Goal: Information Seeking & Learning: Learn about a topic

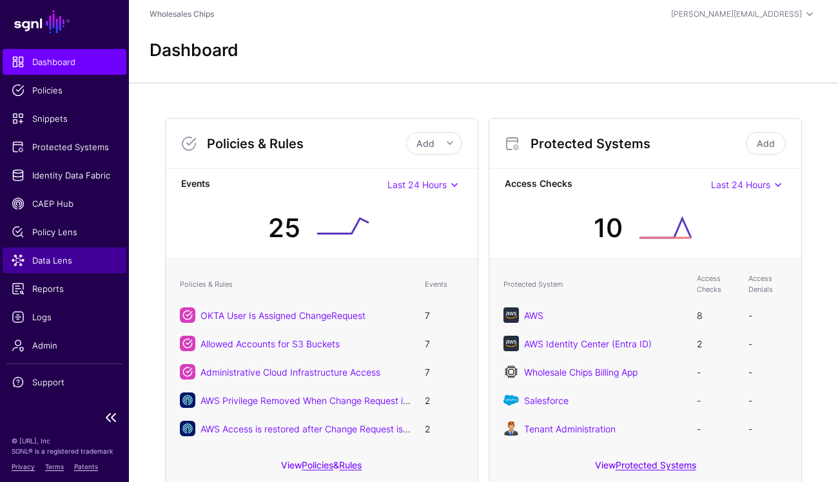
click at [41, 257] on span "Data Lens" at bounding box center [65, 260] width 106 height 13
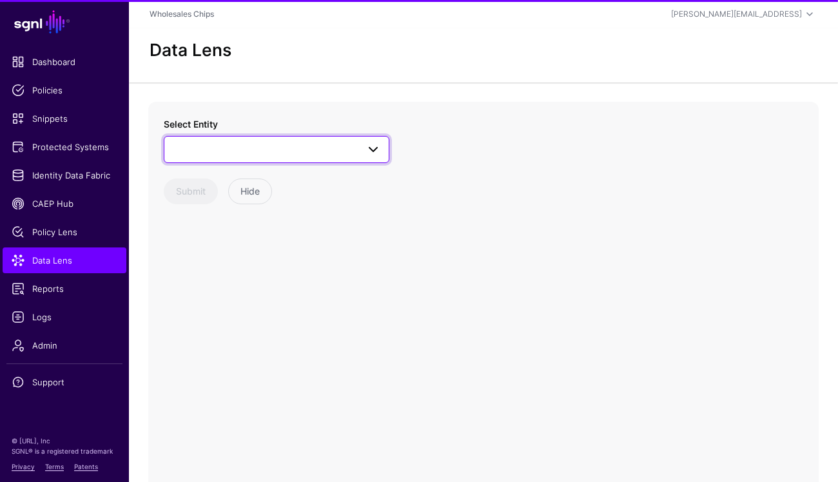
click at [251, 148] on span at bounding box center [276, 149] width 209 height 15
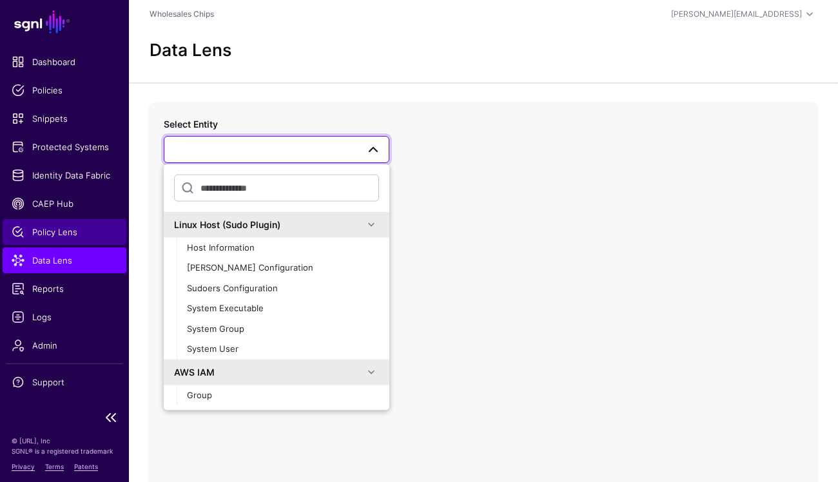
click at [48, 230] on span "Policy Lens" at bounding box center [65, 232] width 106 height 13
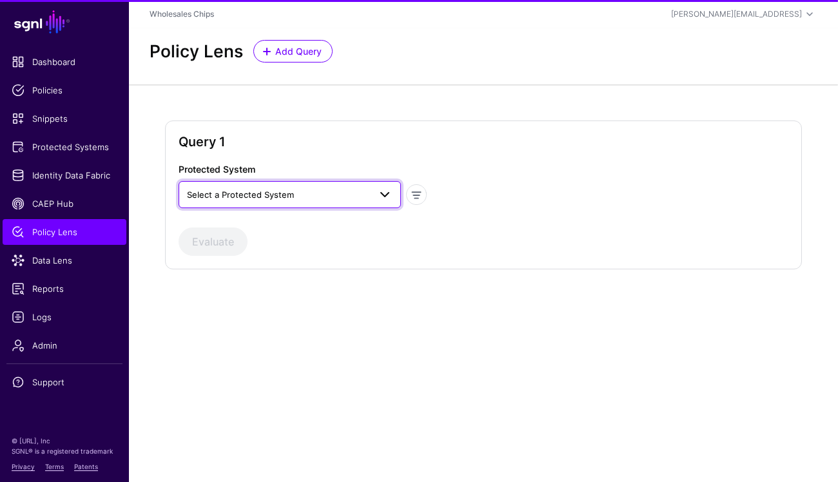
click at [306, 192] on span "Select a Protected System" at bounding box center [278, 195] width 183 height 14
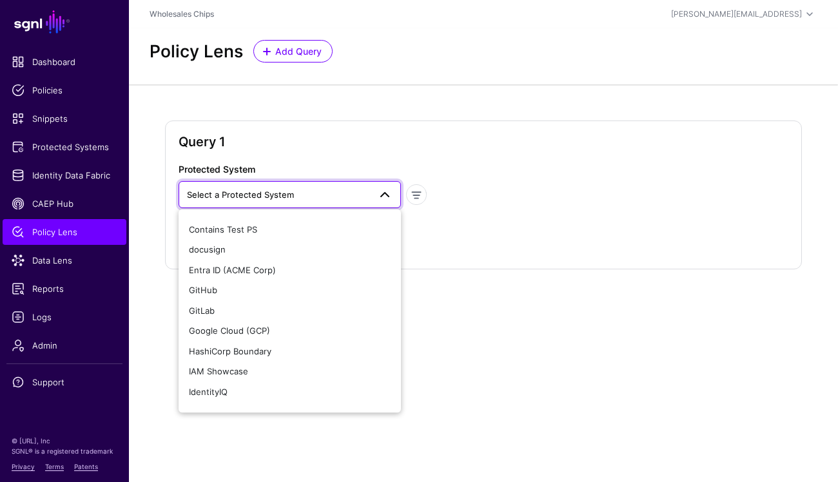
scroll to position [247, 0]
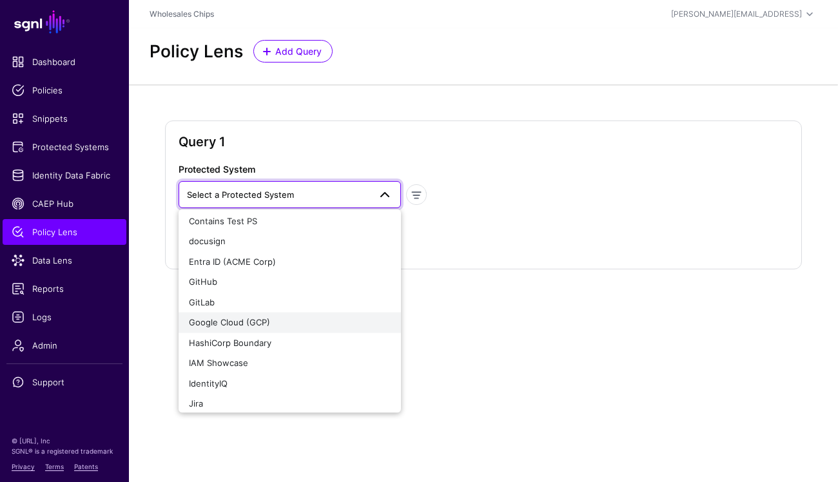
click at [276, 319] on div "Google Cloud (GCP)" at bounding box center [290, 323] width 202 height 13
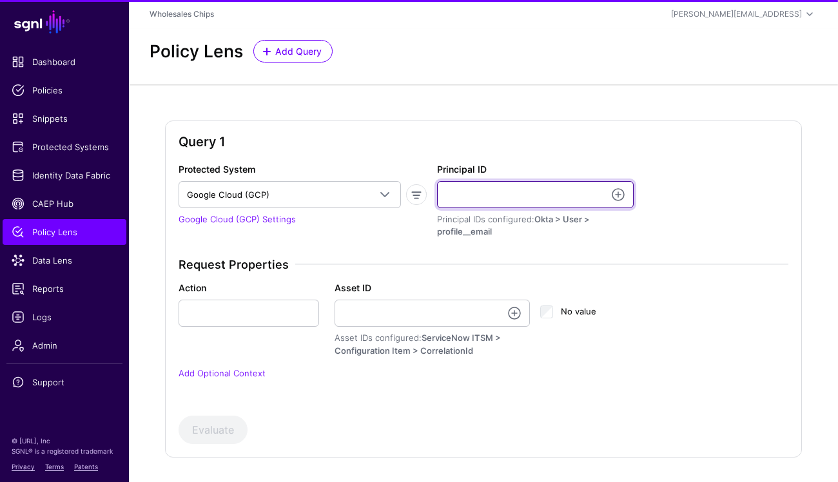
click at [472, 193] on input "Principal ID" at bounding box center [535, 194] width 197 height 27
type input "**********"
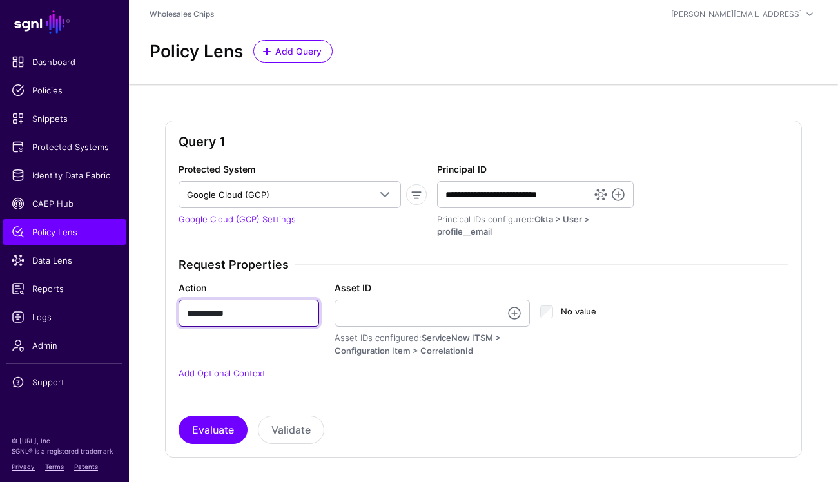
type input "**********"
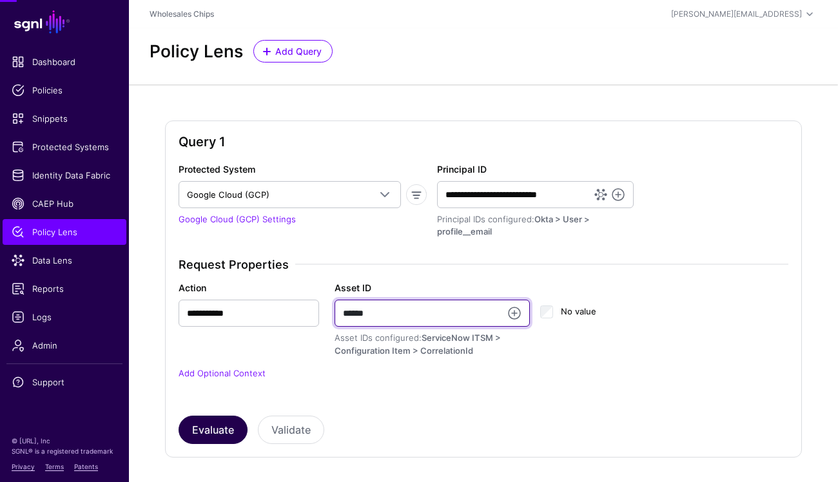
type input "******"
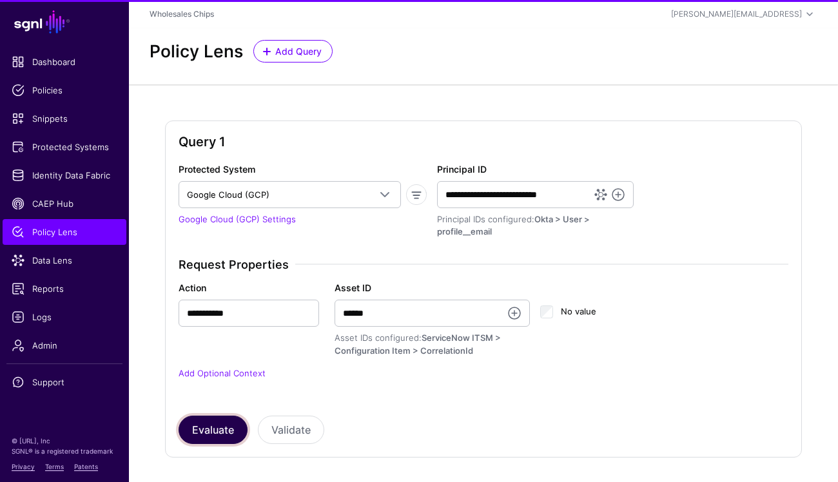
click at [199, 421] on button "Evaluate" at bounding box center [213, 430] width 69 height 28
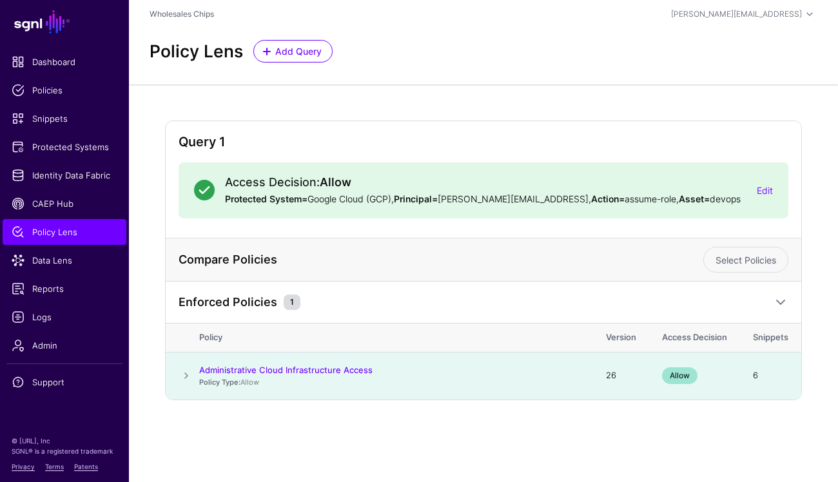
click at [174, 374] on td at bounding box center [183, 375] width 34 height 47
click at [184, 374] on span at bounding box center [186, 375] width 15 height 15
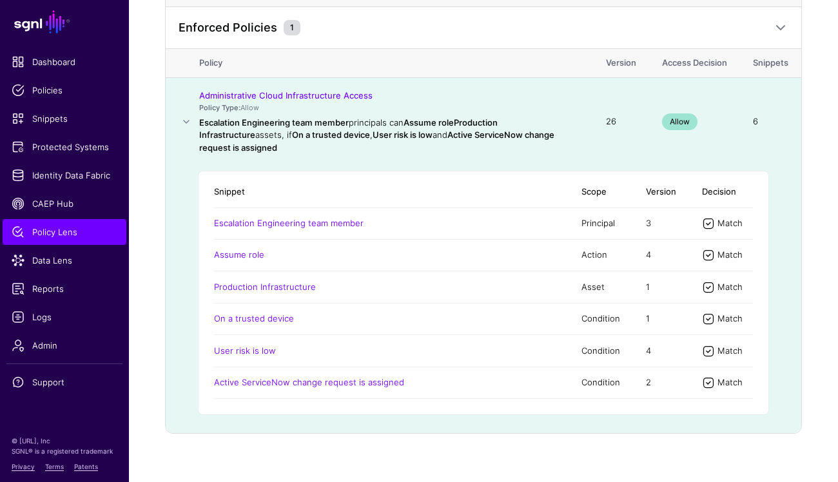
scroll to position [280, 0]
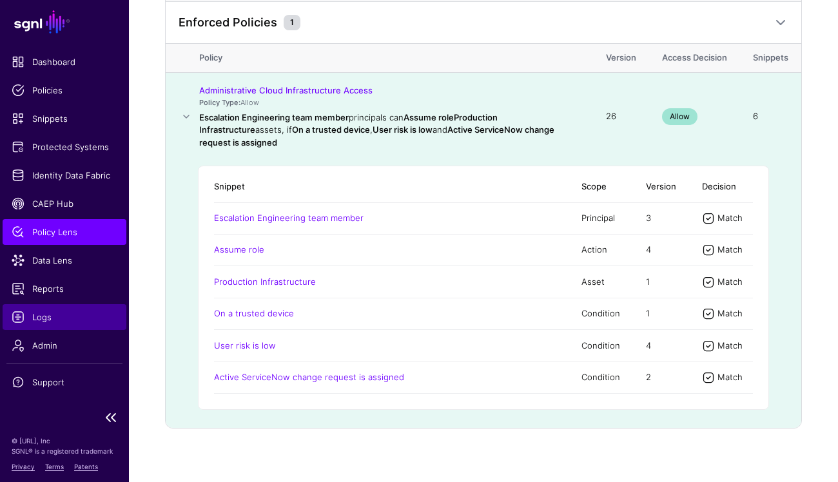
click at [43, 314] on span "Logs" at bounding box center [65, 317] width 106 height 13
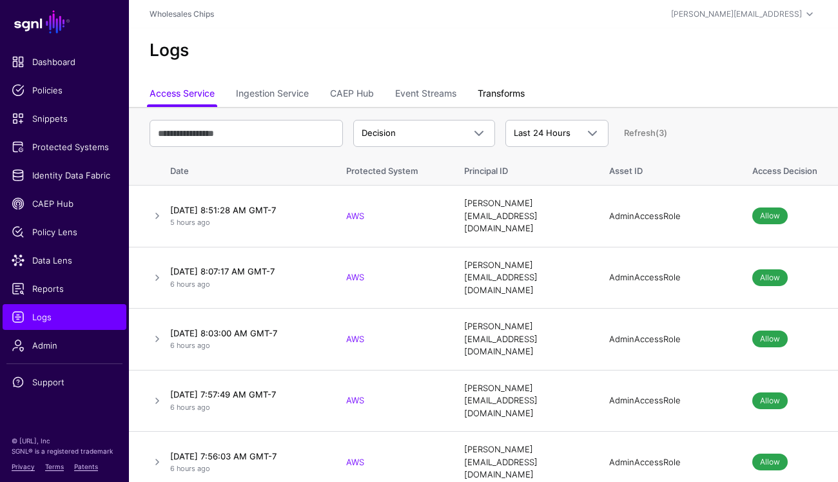
click at [495, 83] on link "Transforms" at bounding box center [501, 95] width 47 height 25
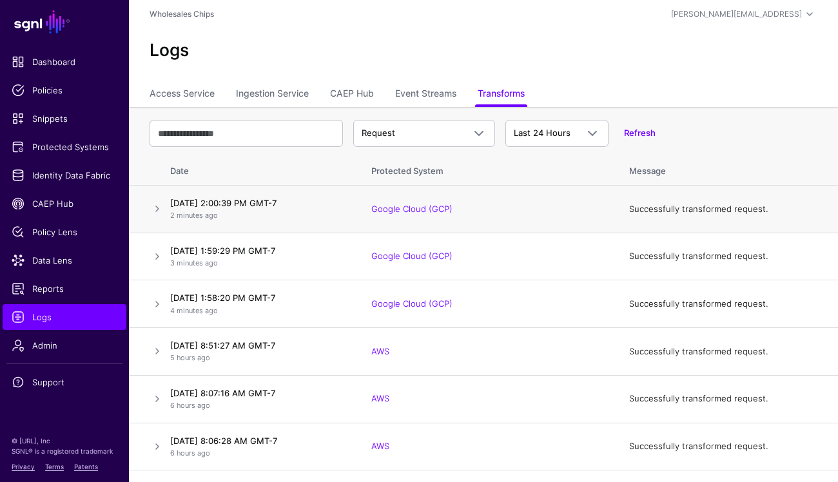
click at [148, 208] on td at bounding box center [147, 210] width 36 height 48
click at [151, 208] on link at bounding box center [157, 208] width 15 height 15
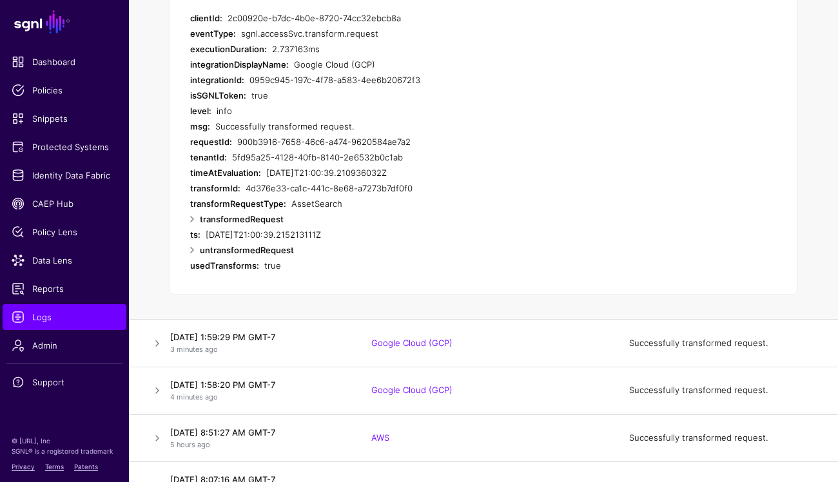
scroll to position [286, 0]
click at [189, 220] on link at bounding box center [191, 219] width 15 height 15
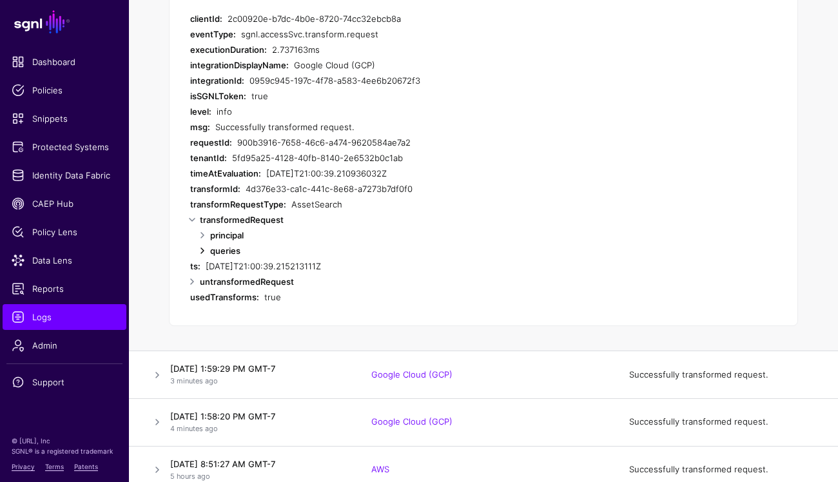
click at [201, 250] on link at bounding box center [202, 250] width 15 height 15
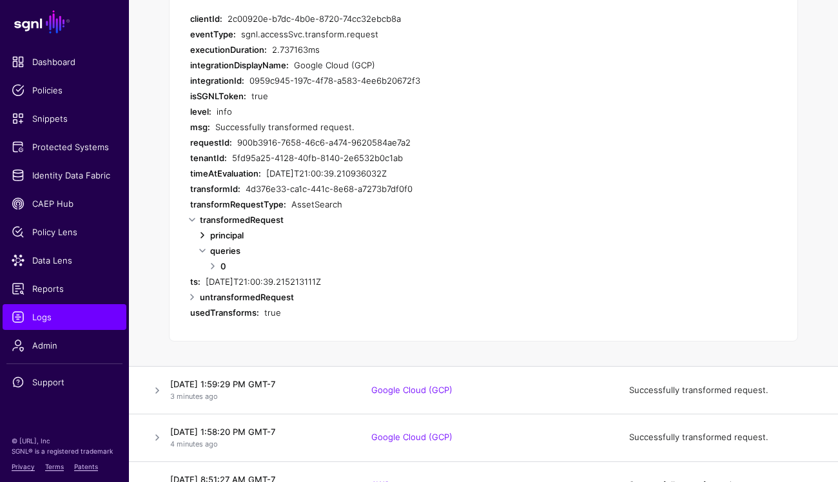
click at [204, 233] on link at bounding box center [202, 235] width 15 height 15
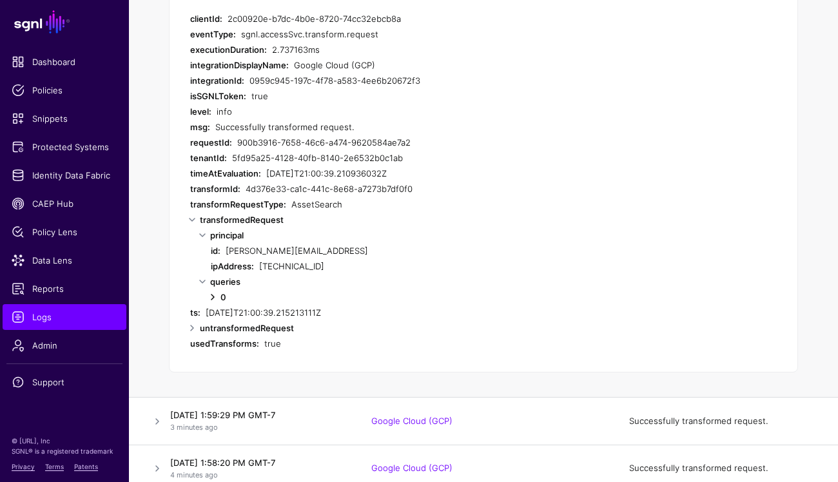
click at [210, 298] on link at bounding box center [212, 297] width 15 height 15
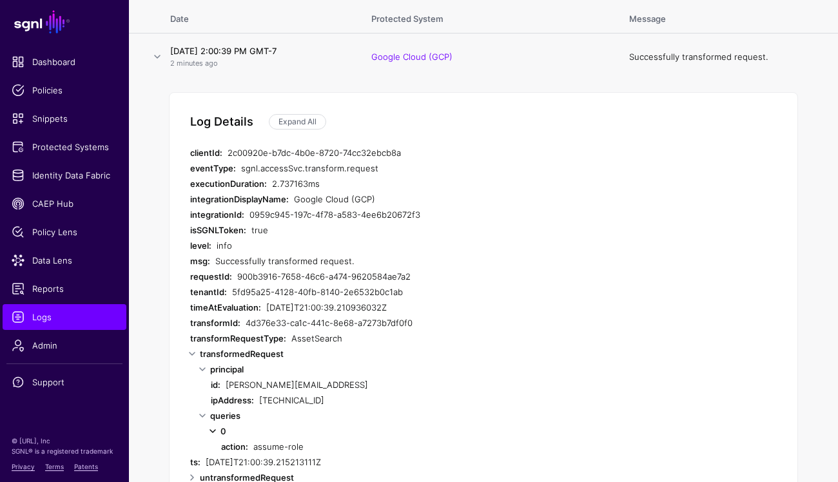
scroll to position [0, 0]
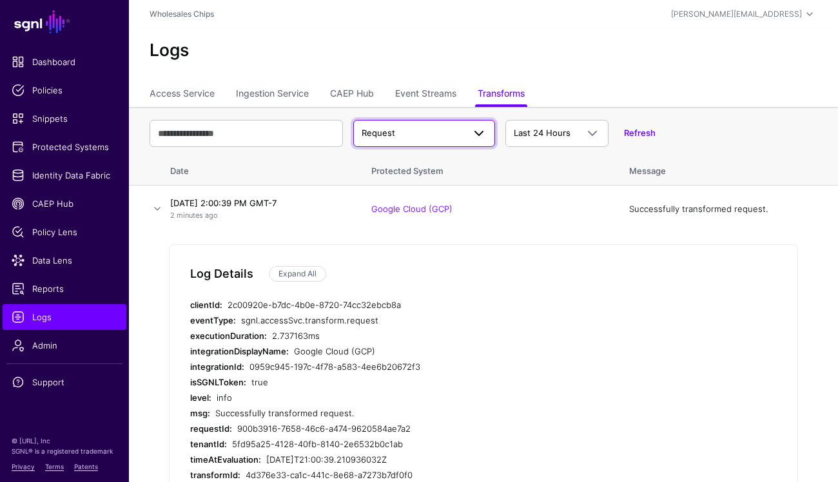
click at [413, 128] on span "Request" at bounding box center [413, 133] width 102 height 13
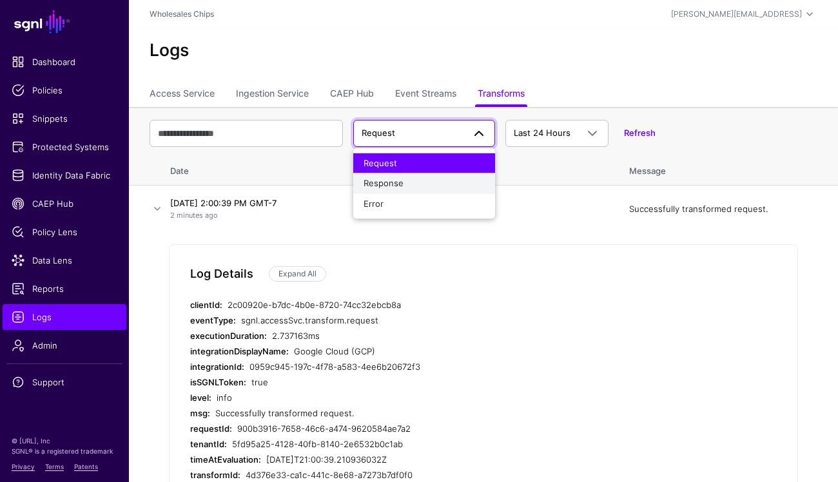
click at [407, 188] on div "Response" at bounding box center [424, 183] width 121 height 13
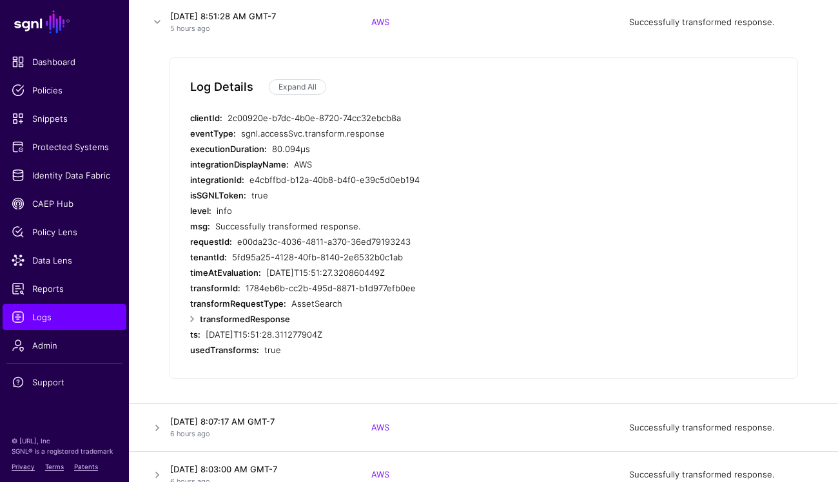
scroll to position [184, 0]
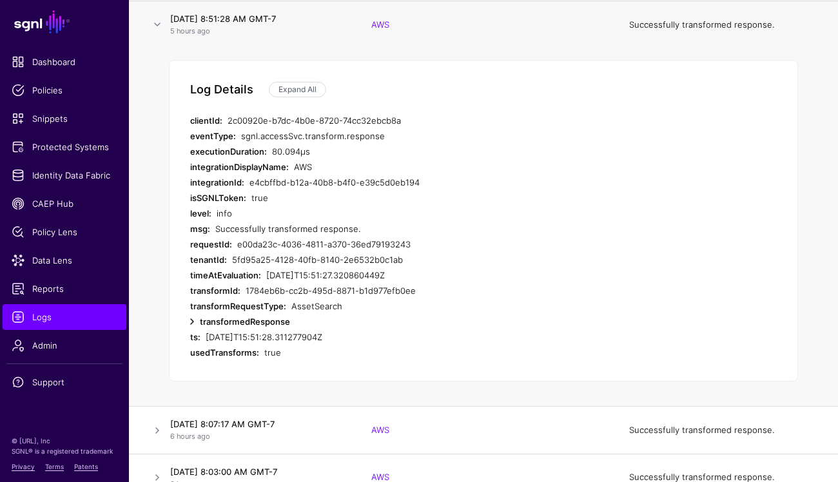
click at [195, 319] on link at bounding box center [191, 321] width 15 height 15
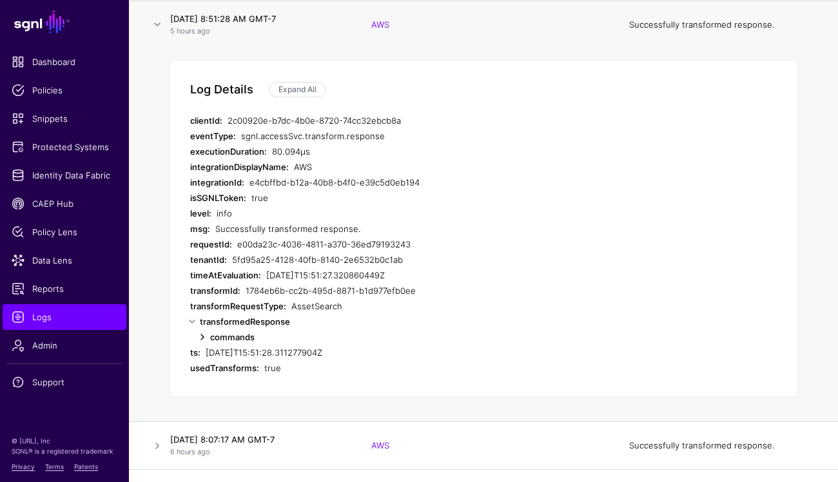
click at [206, 334] on link at bounding box center [202, 337] width 15 height 15
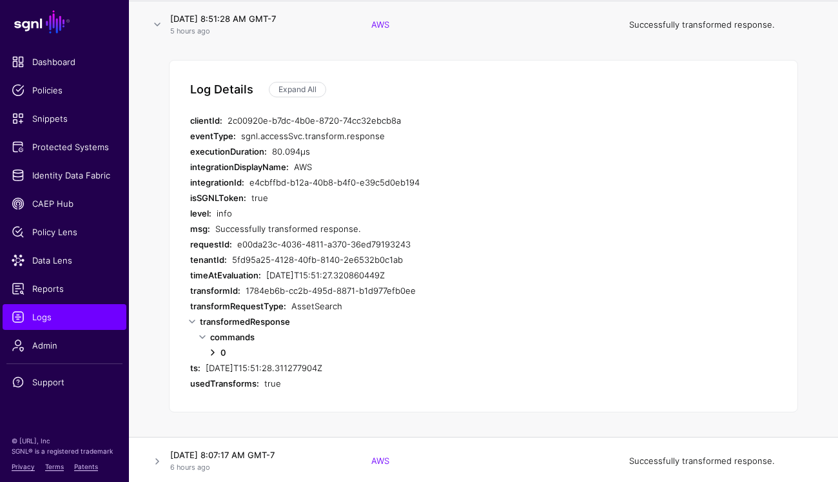
click at [215, 355] on link at bounding box center [212, 352] width 15 height 15
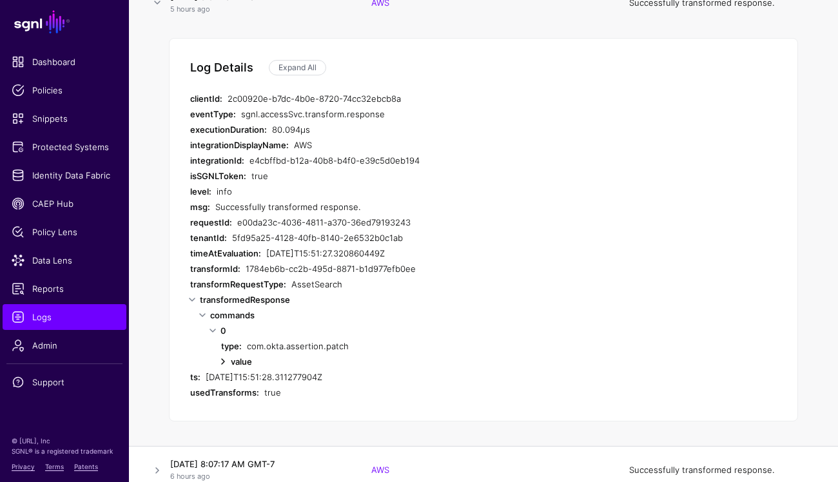
click at [220, 365] on link at bounding box center [222, 361] width 15 height 15
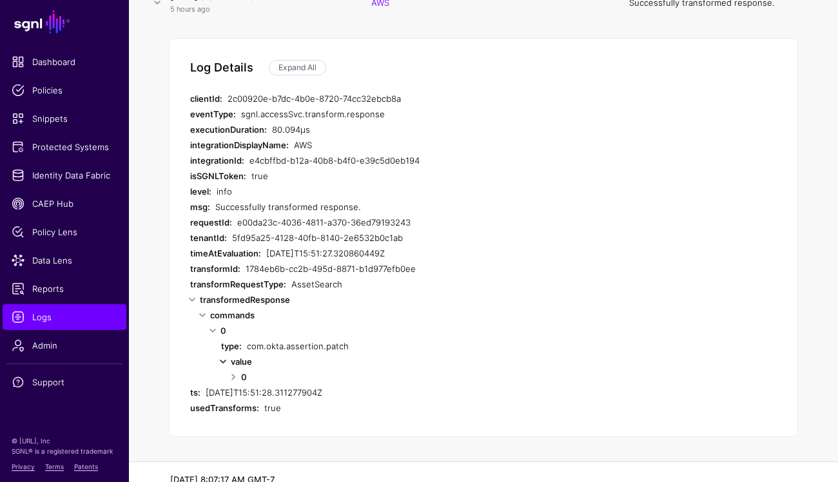
scroll to position [228, 0]
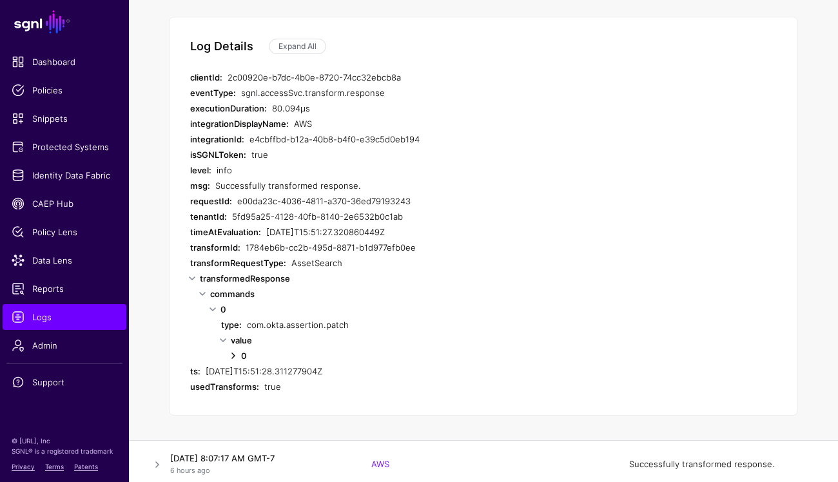
click at [230, 360] on link at bounding box center [233, 355] width 15 height 15
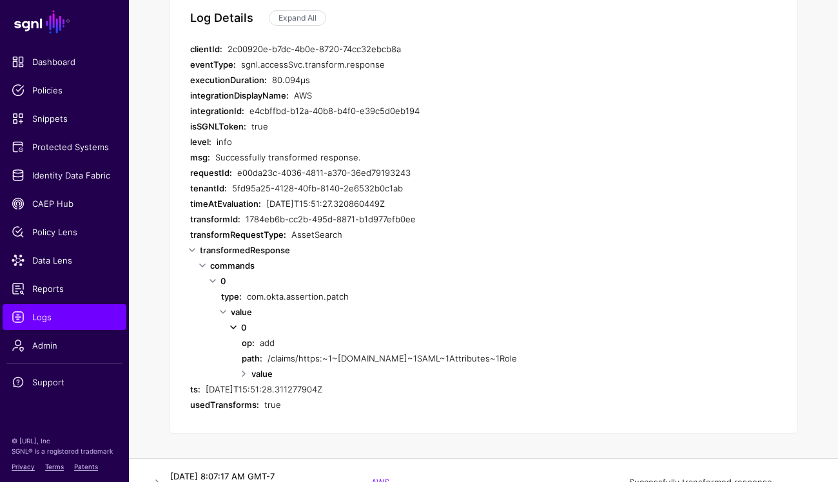
scroll to position [268, 0]
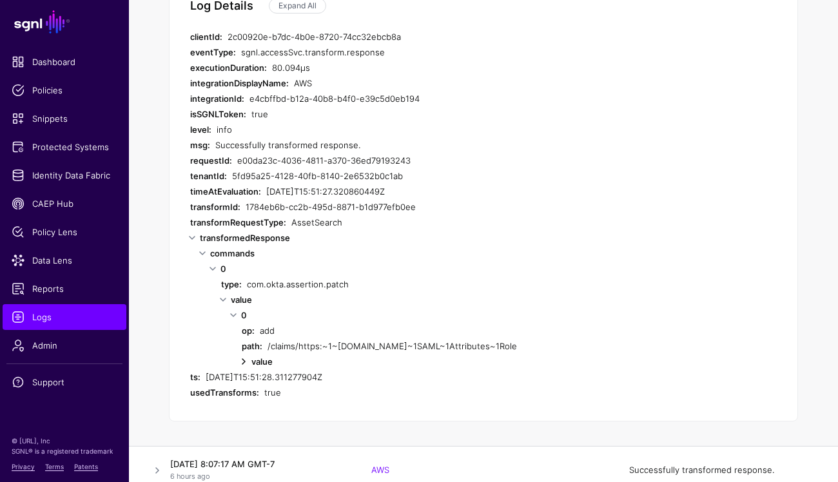
click at [246, 357] on link at bounding box center [243, 361] width 15 height 15
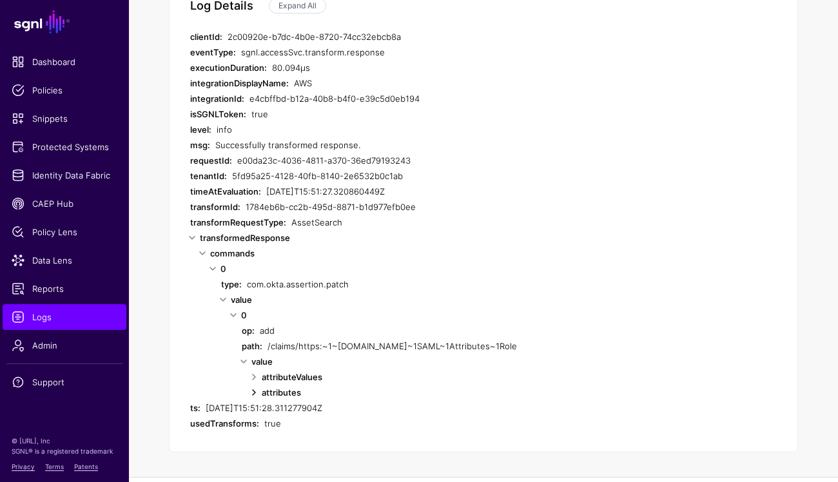
click at [255, 391] on link at bounding box center [253, 392] width 15 height 15
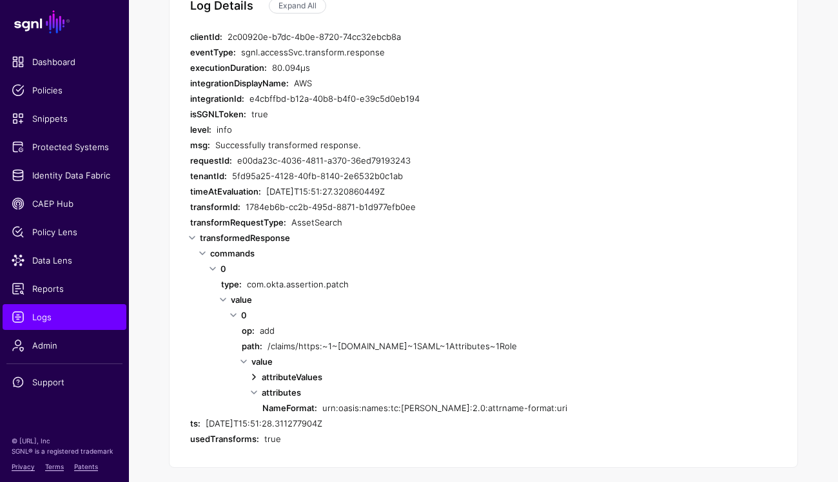
click at [255, 374] on link at bounding box center [253, 377] width 15 height 15
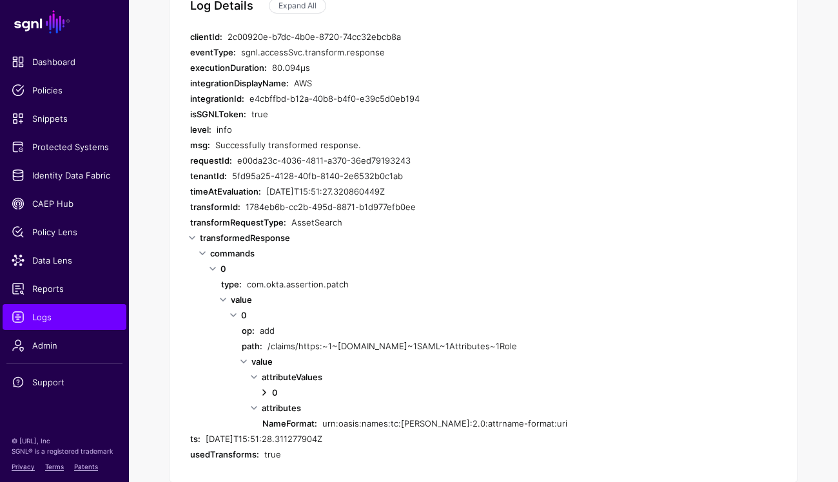
click at [263, 394] on link at bounding box center [264, 392] width 15 height 15
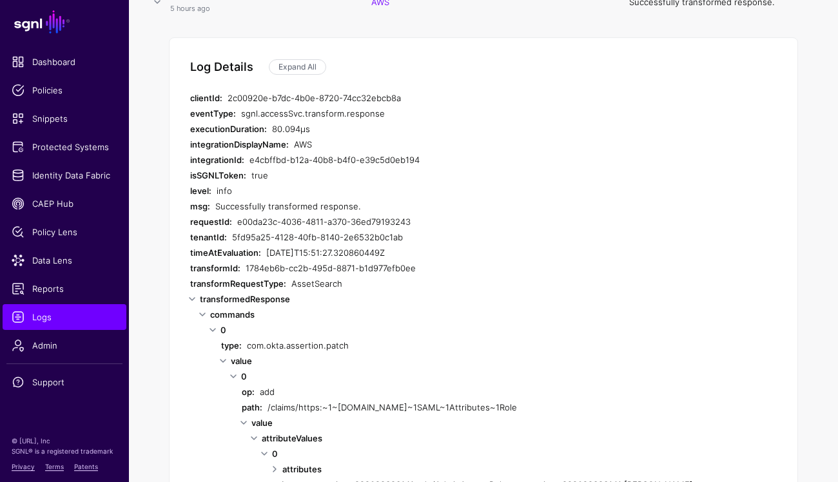
scroll to position [0, 0]
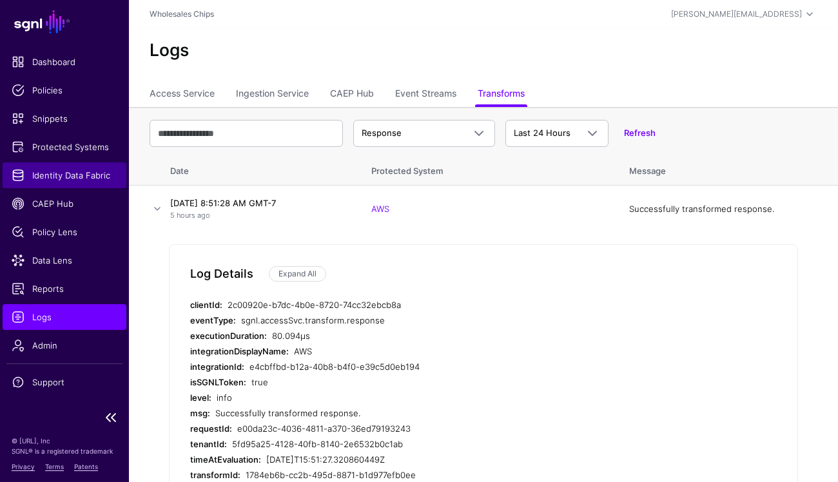
click at [72, 169] on span "Identity Data Fabric" at bounding box center [65, 175] width 106 height 13
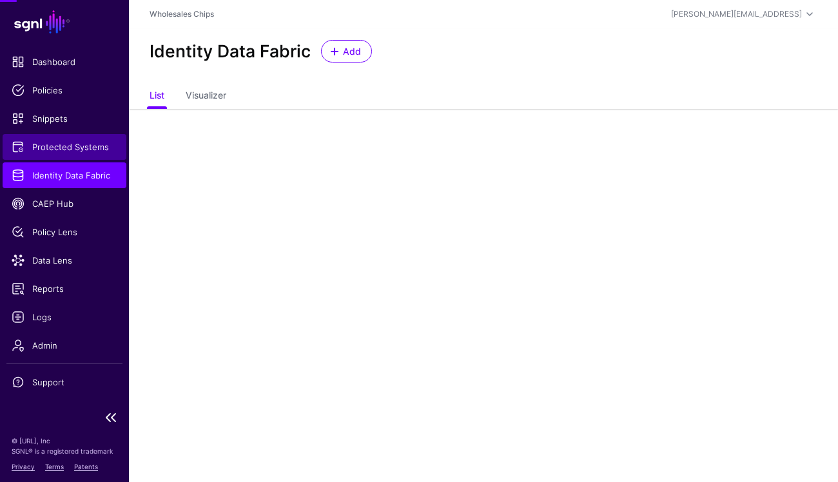
click at [72, 150] on span "Protected Systems" at bounding box center [65, 147] width 106 height 13
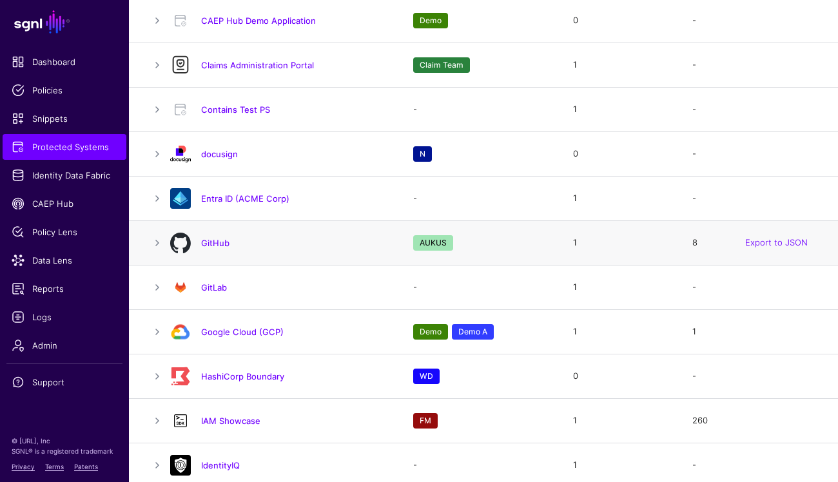
scroll to position [615, 0]
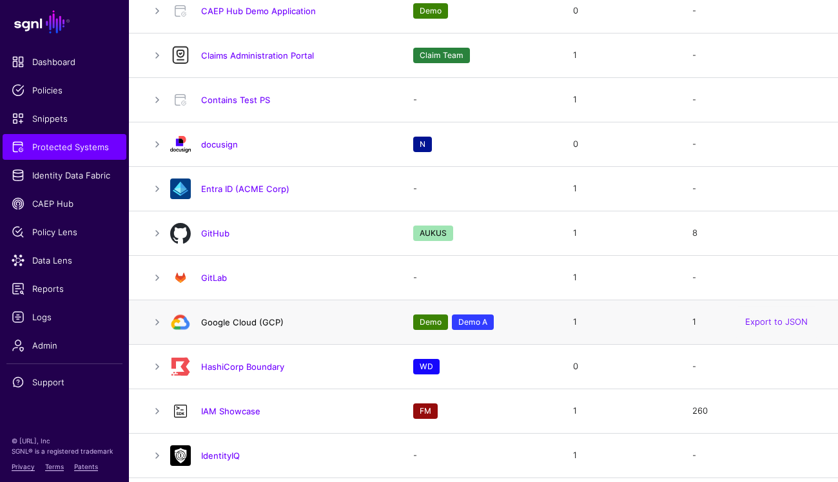
click at [246, 317] on link "Google Cloud (GCP)" at bounding box center [242, 322] width 83 height 10
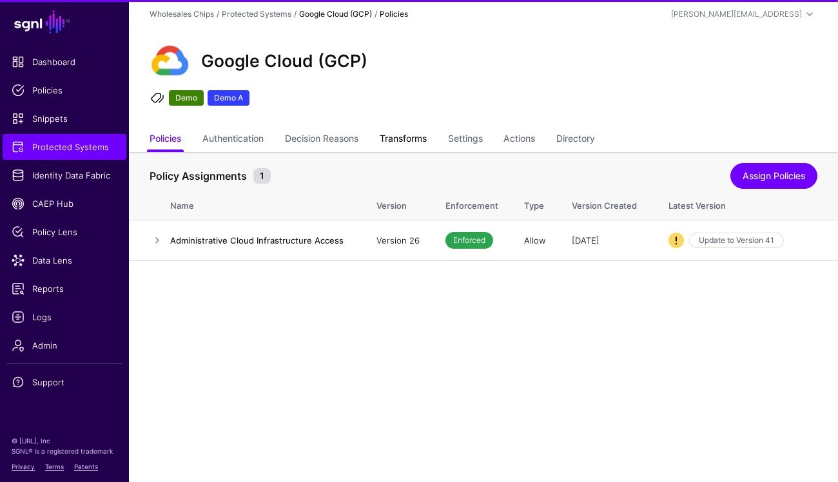
click at [425, 141] on link "Transforms" at bounding box center [403, 140] width 47 height 25
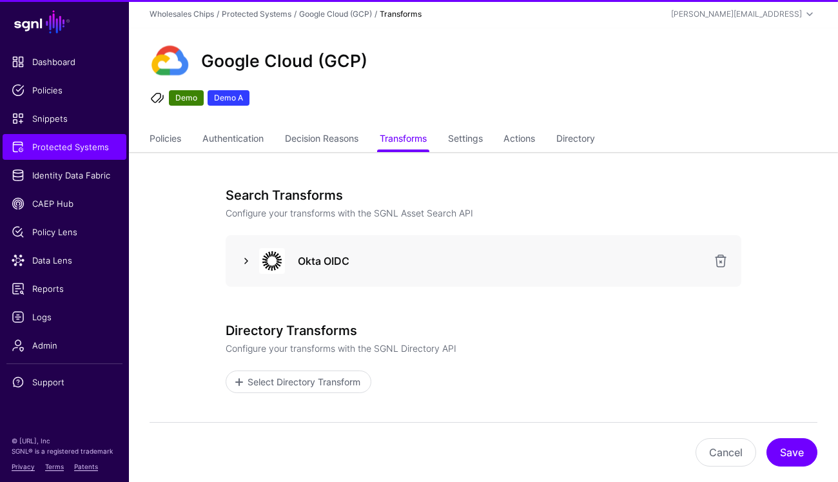
click at [242, 257] on link at bounding box center [246, 260] width 15 height 15
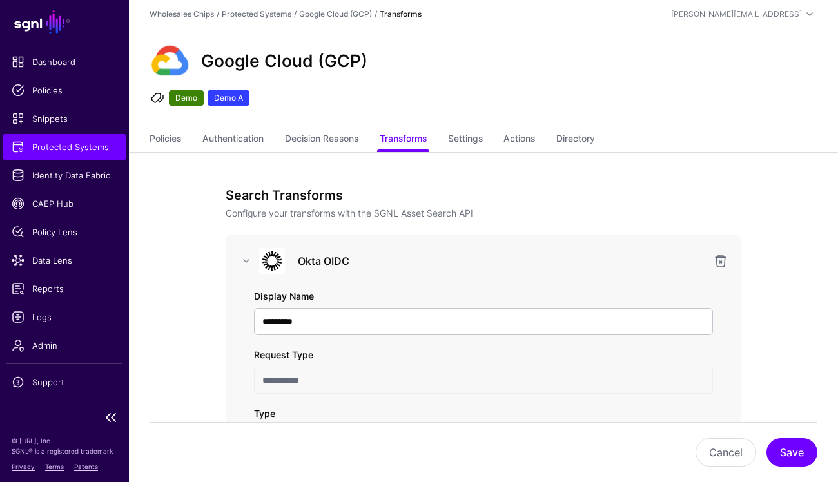
click at [58, 141] on span "Protected Systems" at bounding box center [65, 147] width 106 height 13
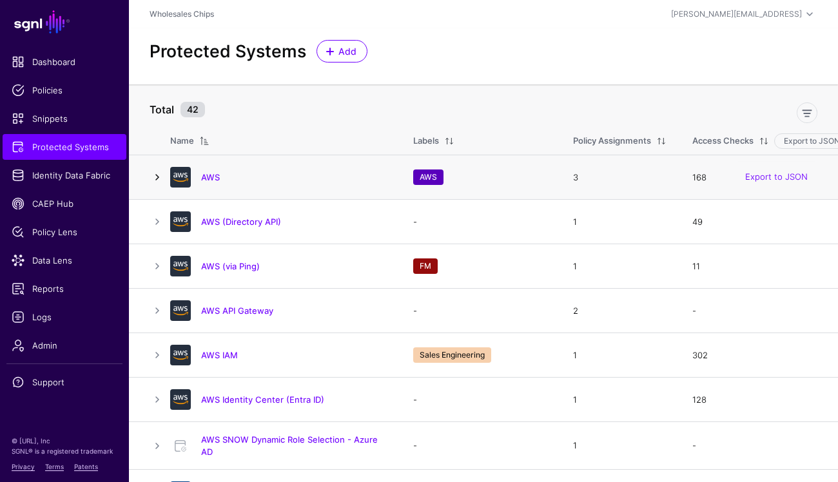
click at [163, 174] on link at bounding box center [157, 177] width 15 height 15
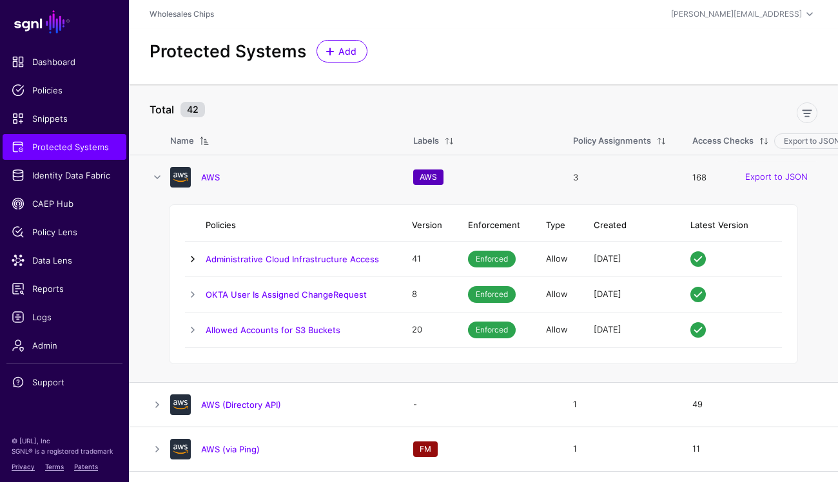
click at [192, 261] on link at bounding box center [192, 259] width 15 height 15
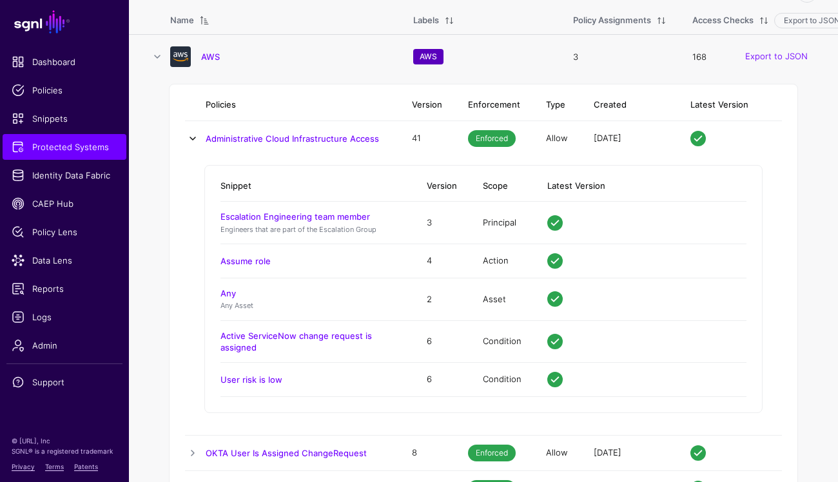
scroll to position [120, 0]
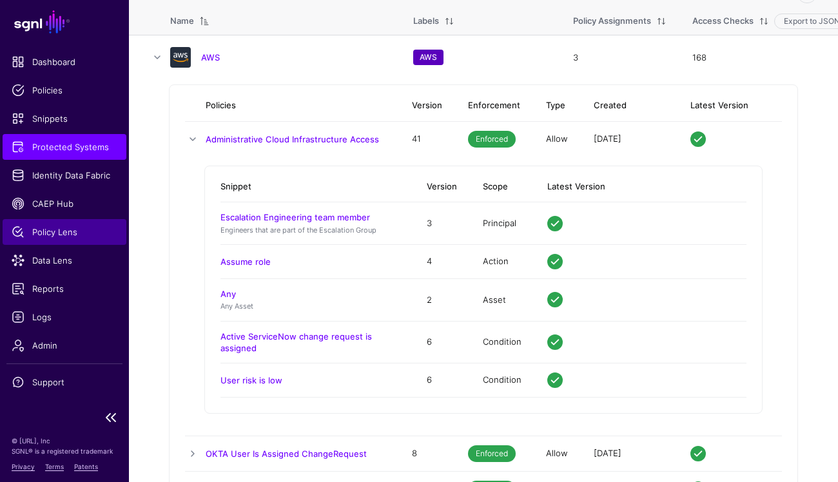
click at [72, 232] on span "Policy Lens" at bounding box center [65, 232] width 106 height 13
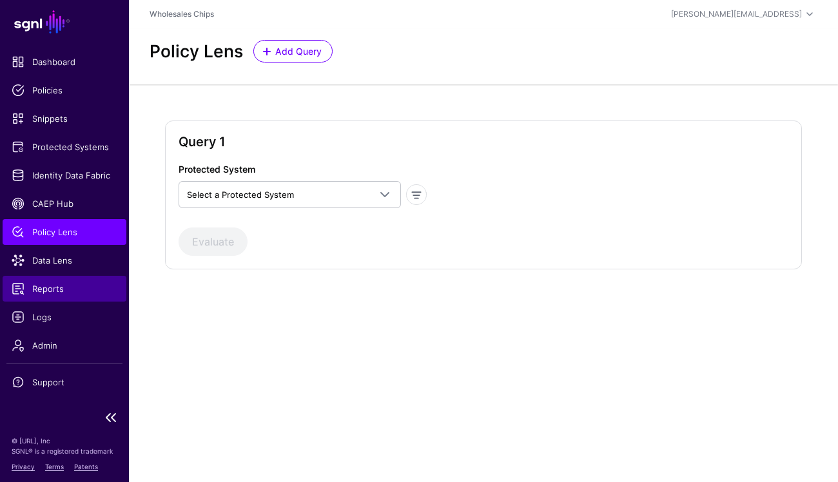
click at [55, 292] on span "Reports" at bounding box center [65, 289] width 106 height 13
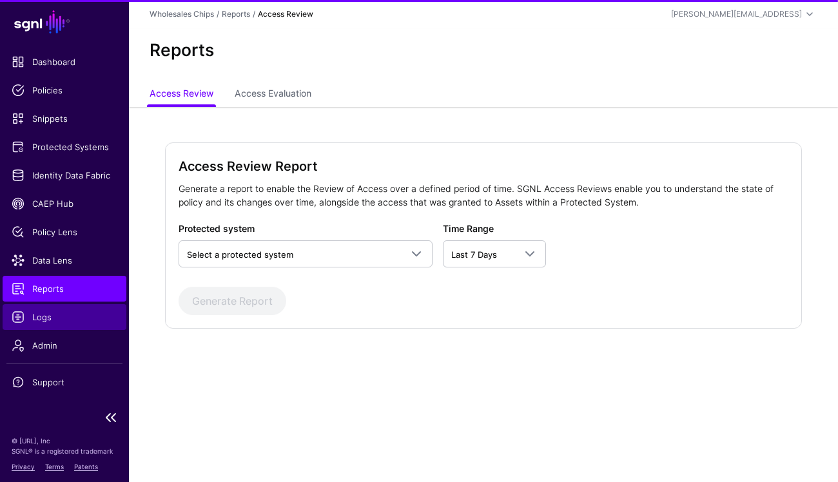
click at [68, 309] on link "Logs" at bounding box center [65, 317] width 124 height 26
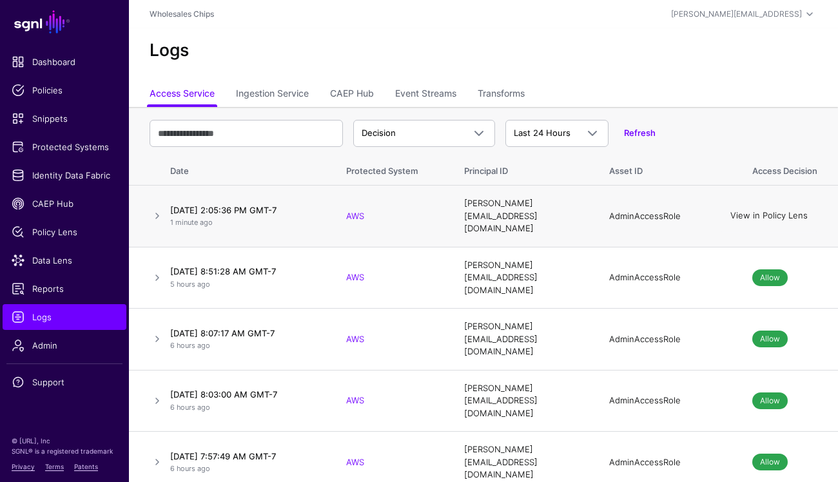
click at [774, 211] on link "View in Policy Lens" at bounding box center [769, 216] width 77 height 10
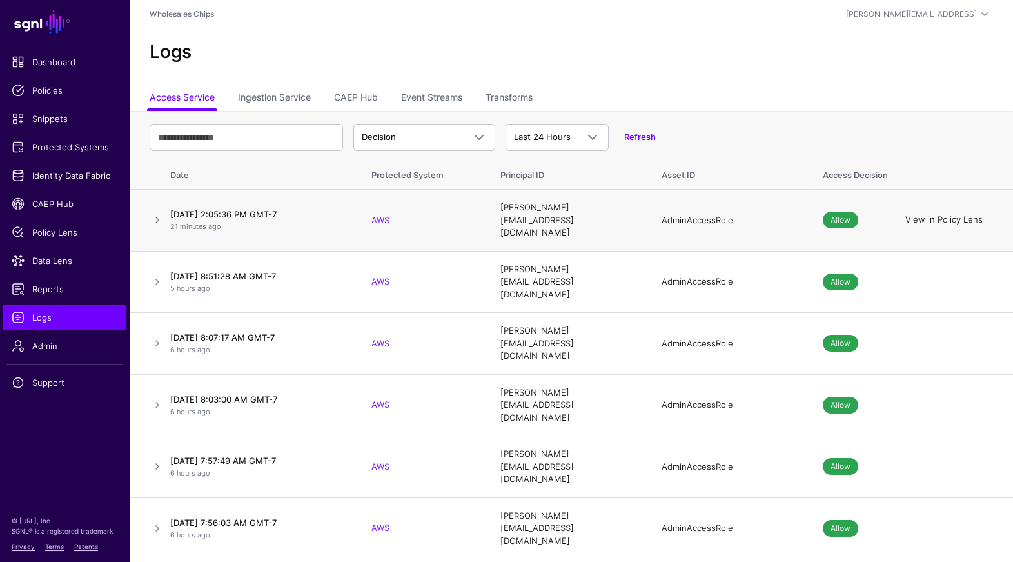
click at [838, 215] on link "View in Policy Lens" at bounding box center [944, 220] width 77 height 10
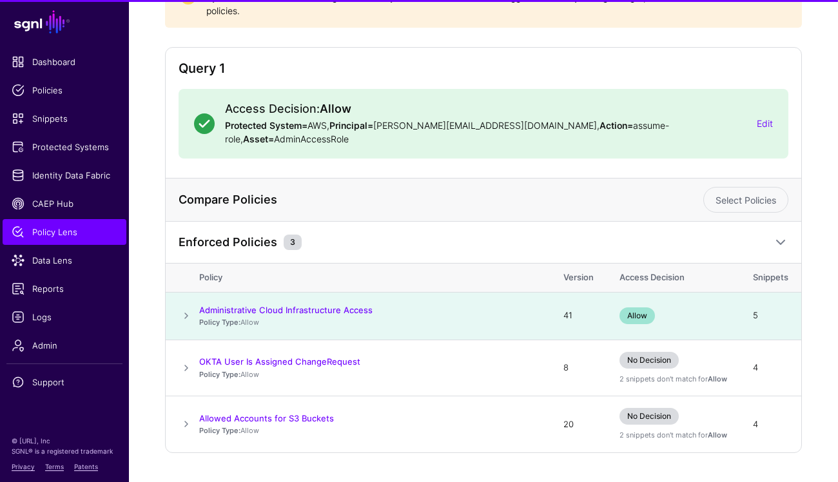
scroll to position [166, 0]
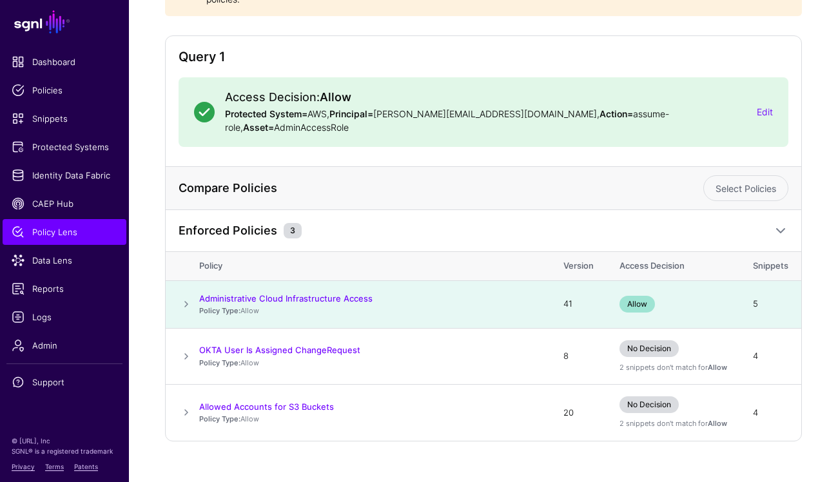
click at [183, 297] on span at bounding box center [186, 304] width 15 height 15
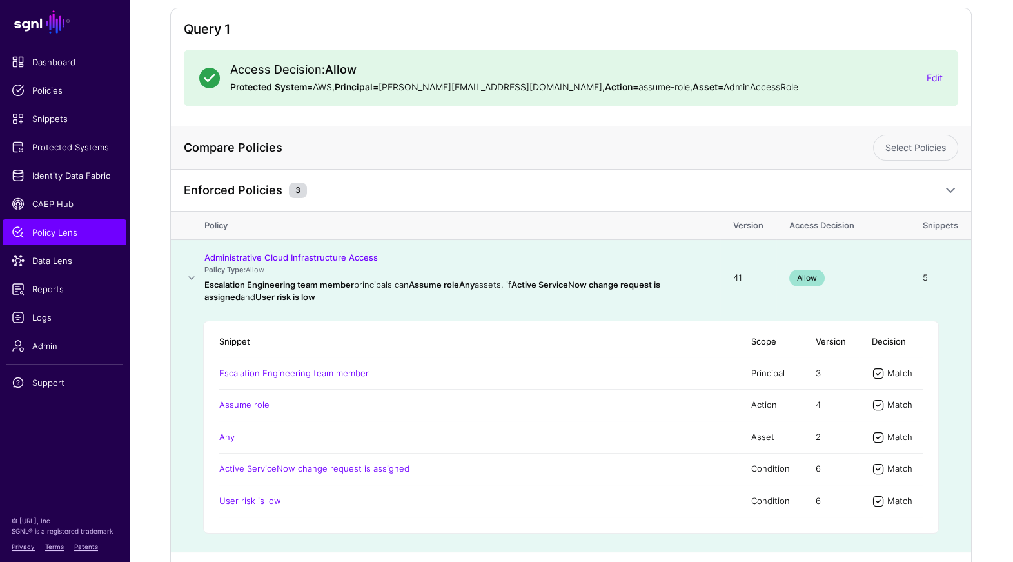
scroll to position [172, 0]
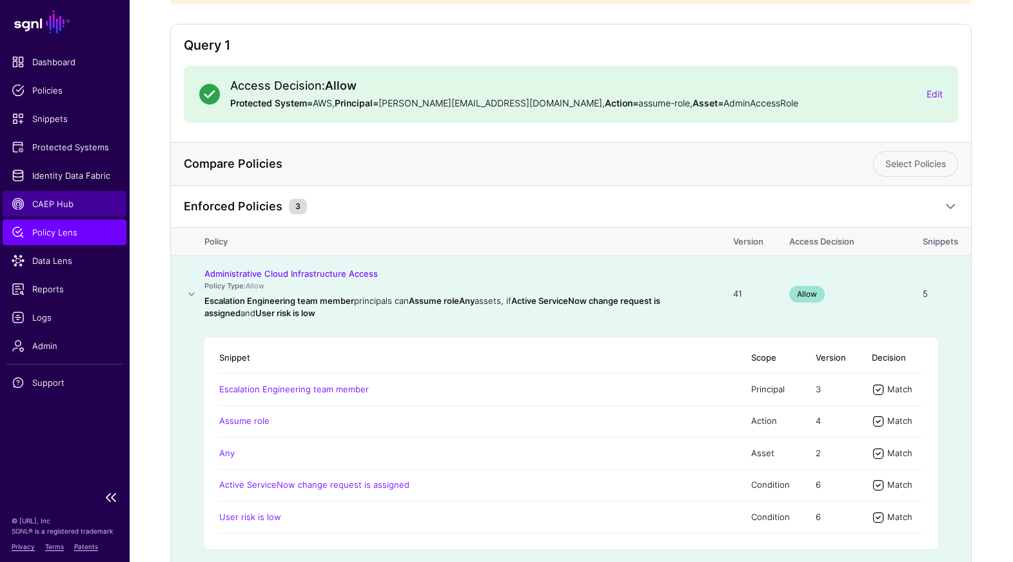
click at [50, 202] on span "CAEP Hub" at bounding box center [65, 203] width 106 height 13
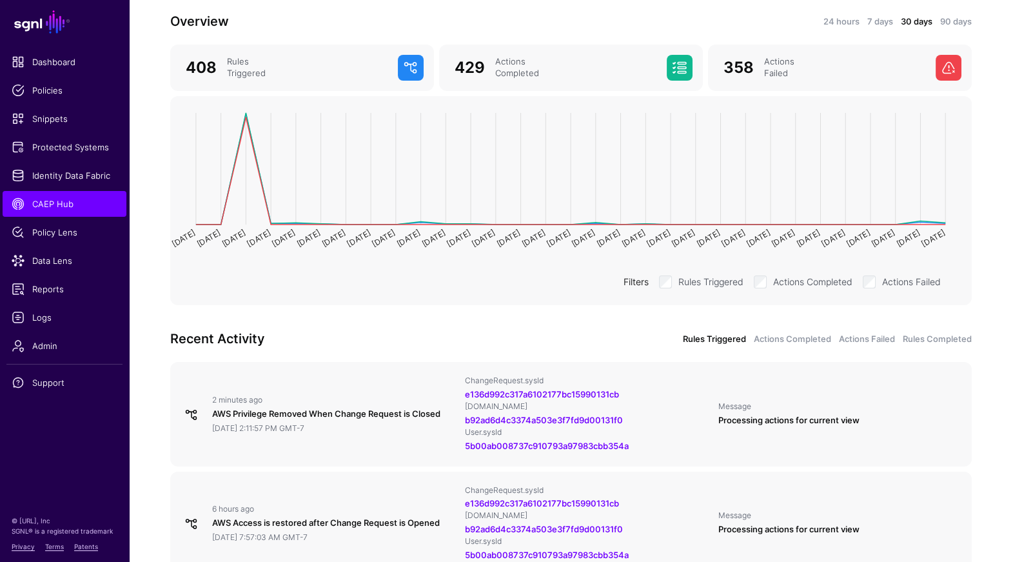
scroll to position [180, 0]
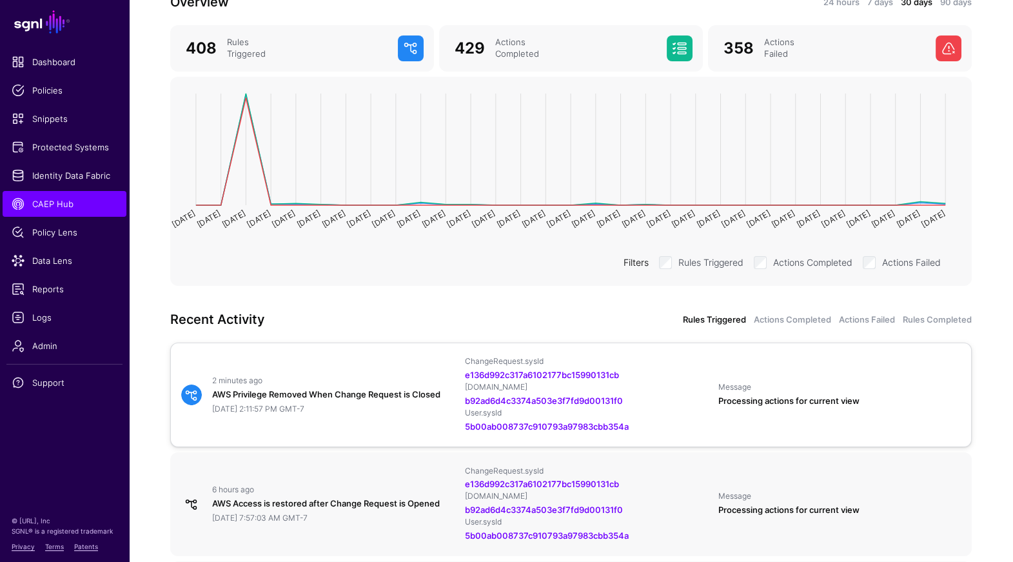
click at [333, 364] on div "2 minutes ago AWS Privilege Removed When Change Request is Closed September 16,…" at bounding box center [571, 394] width 790 height 77
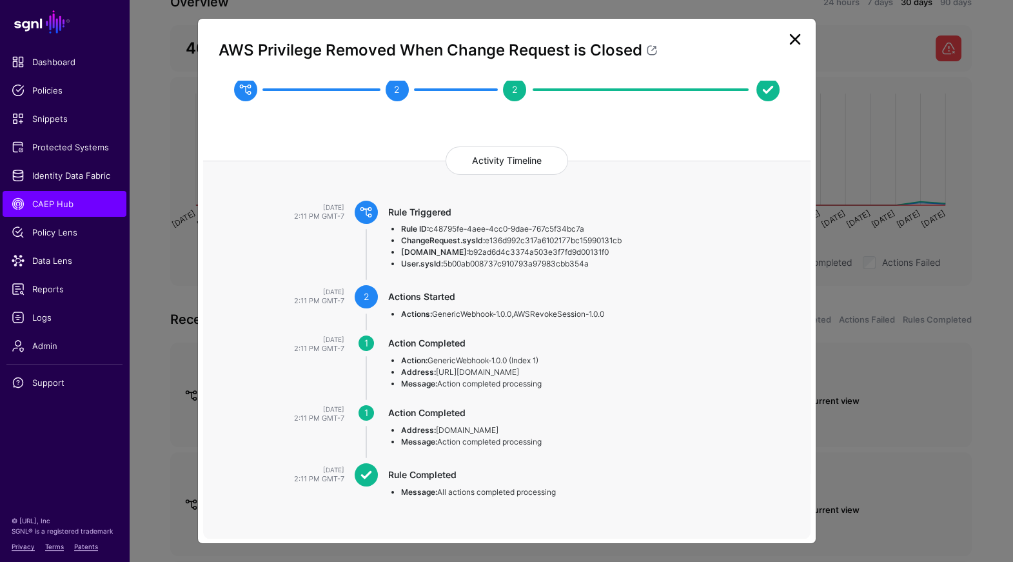
scroll to position [0, 0]
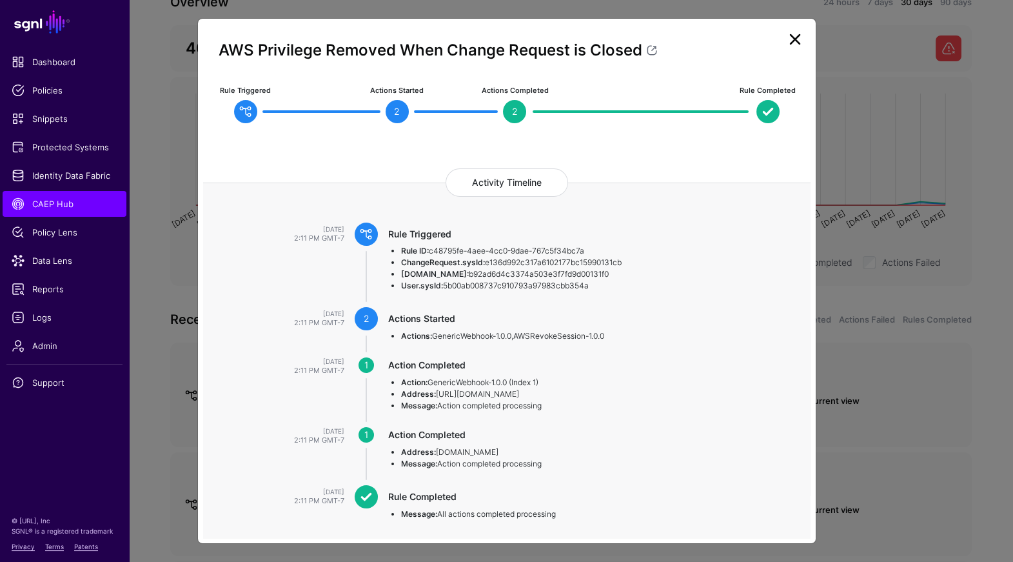
click at [803, 41] on link at bounding box center [795, 39] width 21 height 21
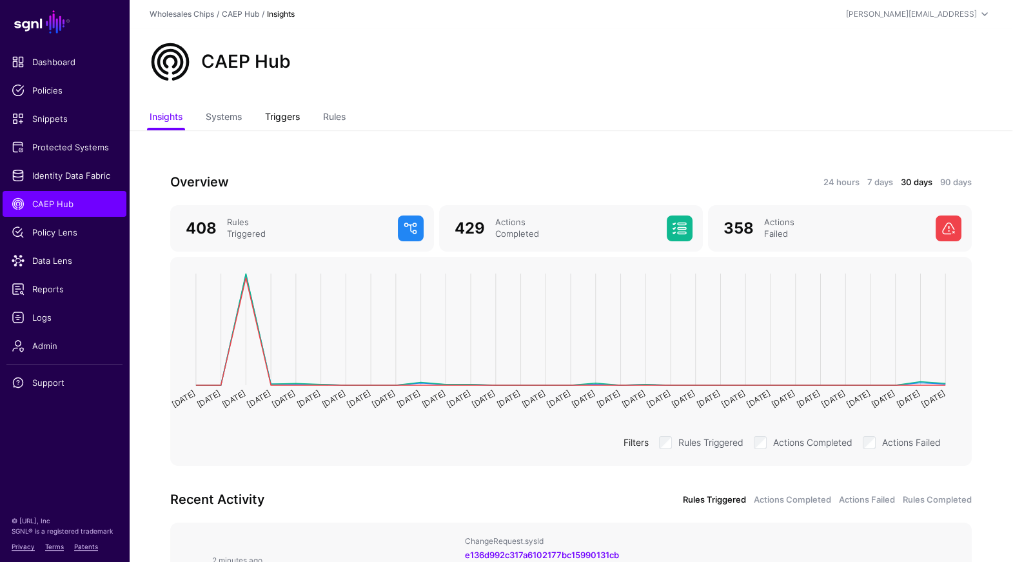
click at [283, 120] on link "Triggers" at bounding box center [282, 118] width 35 height 25
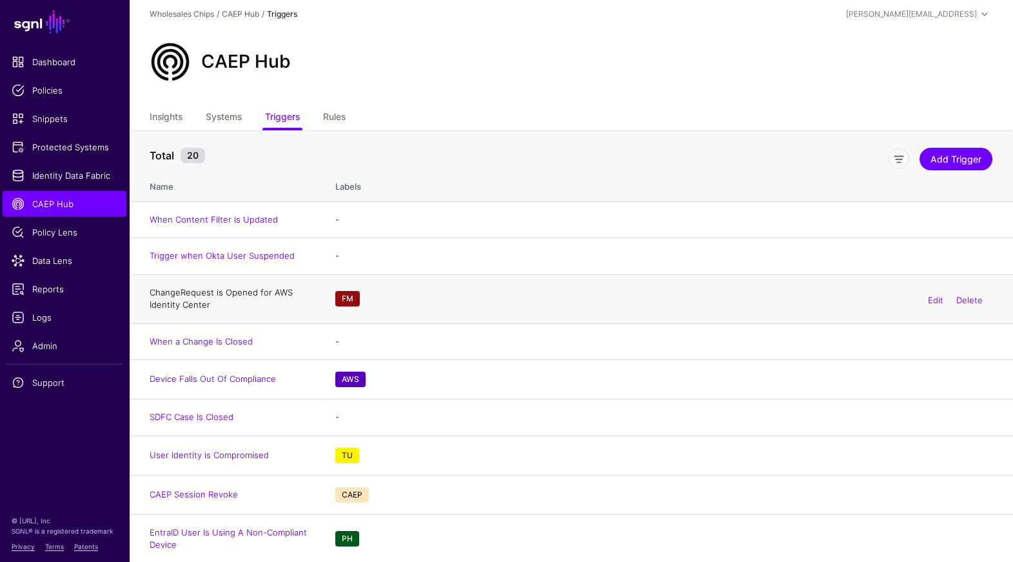
click at [228, 290] on link "ChangeRequest is Opened for AWS Identity Center" at bounding box center [221, 298] width 143 height 23
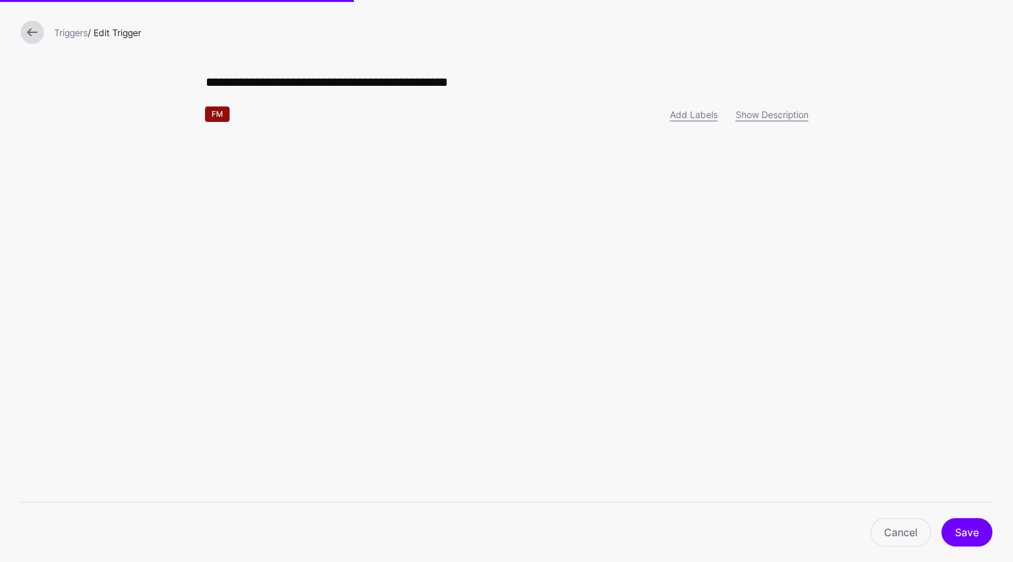
click at [32, 27] on link at bounding box center [32, 32] width 23 height 23
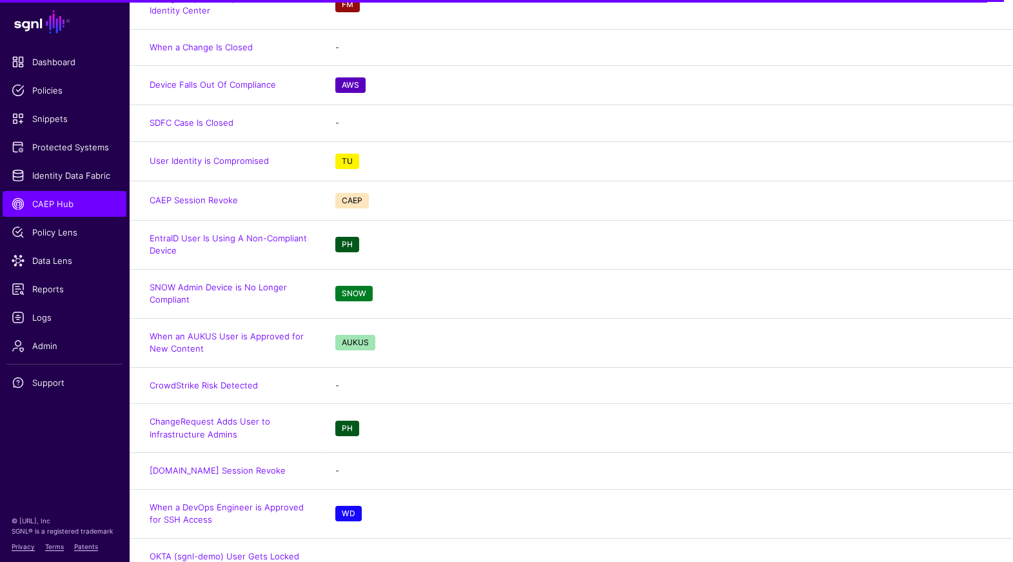
scroll to position [491, 0]
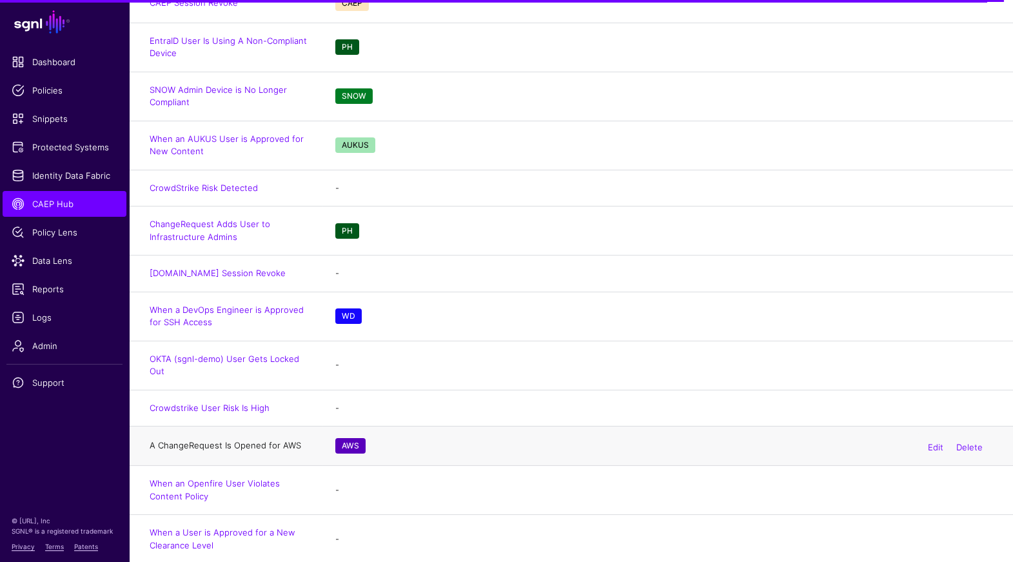
click at [257, 443] on link "A ChangeRequest Is Opened for AWS" at bounding box center [226, 445] width 152 height 10
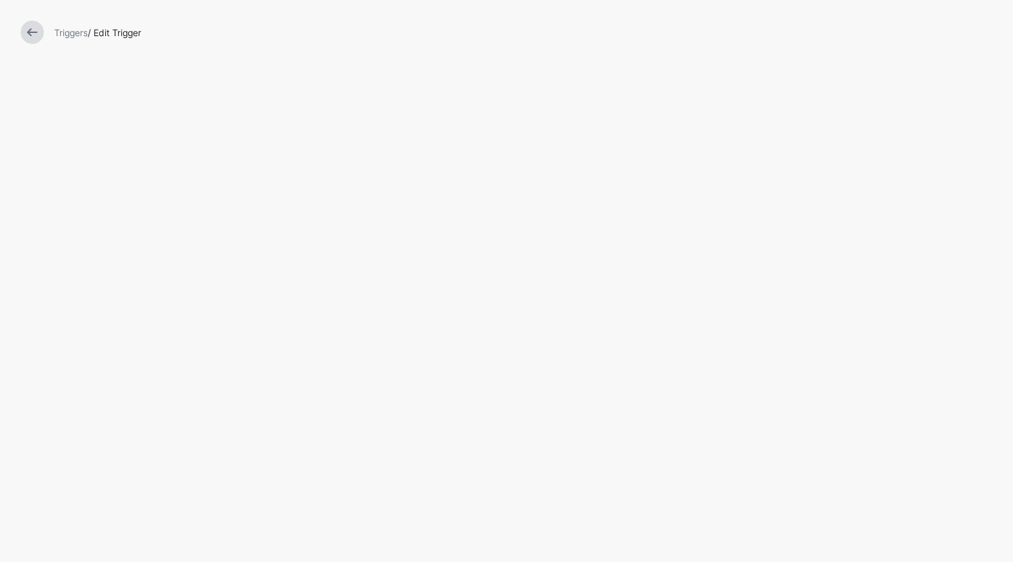
click at [481, 195] on div "Triggers / Edit Trigger" at bounding box center [506, 281] width 1013 height 562
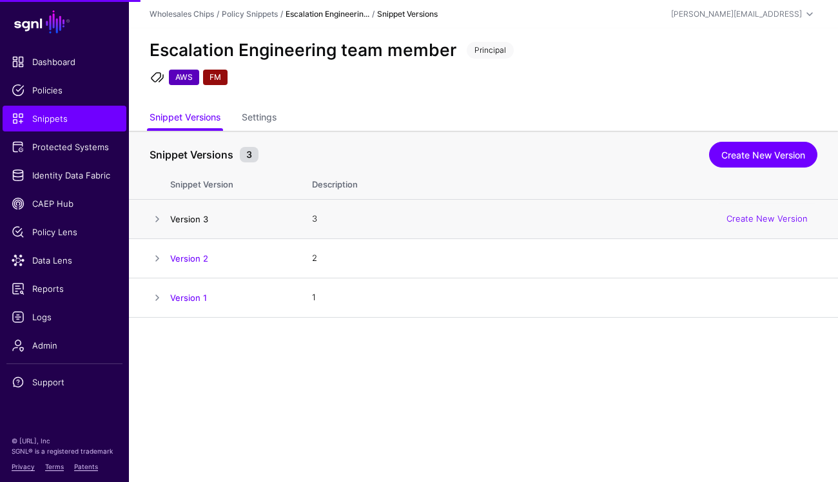
click at [193, 220] on link "Version 3" at bounding box center [189, 219] width 38 height 10
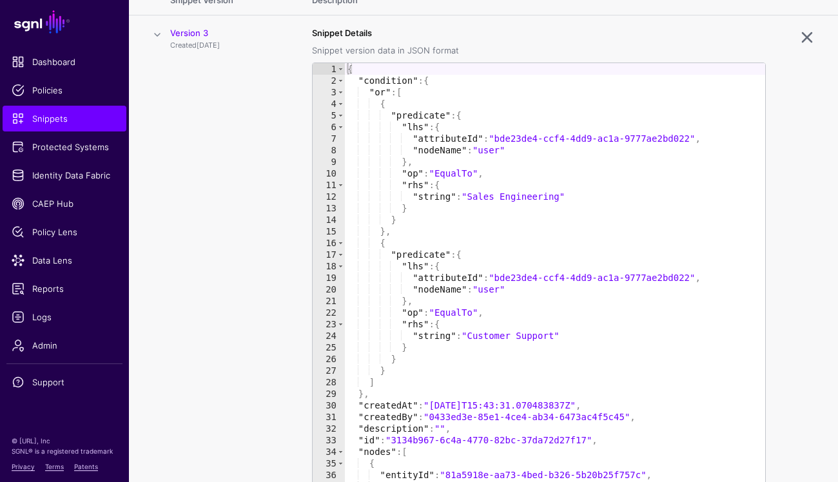
scroll to position [184, 0]
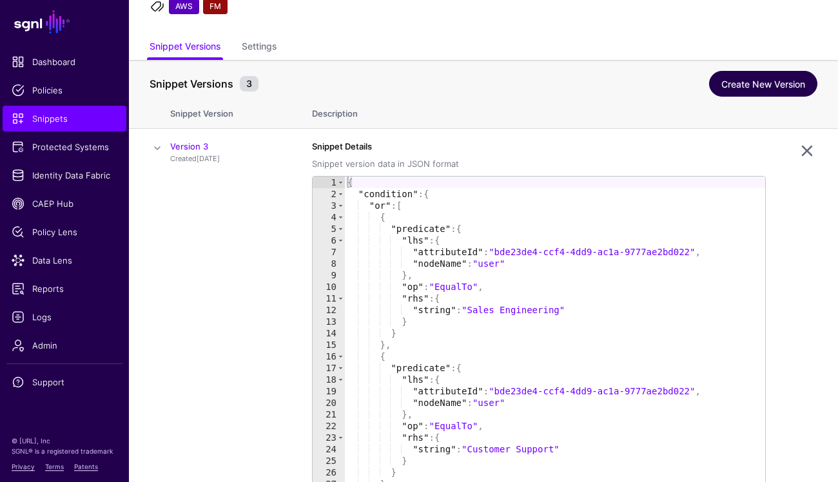
click at [735, 86] on link "Create New Version" at bounding box center [763, 84] width 108 height 26
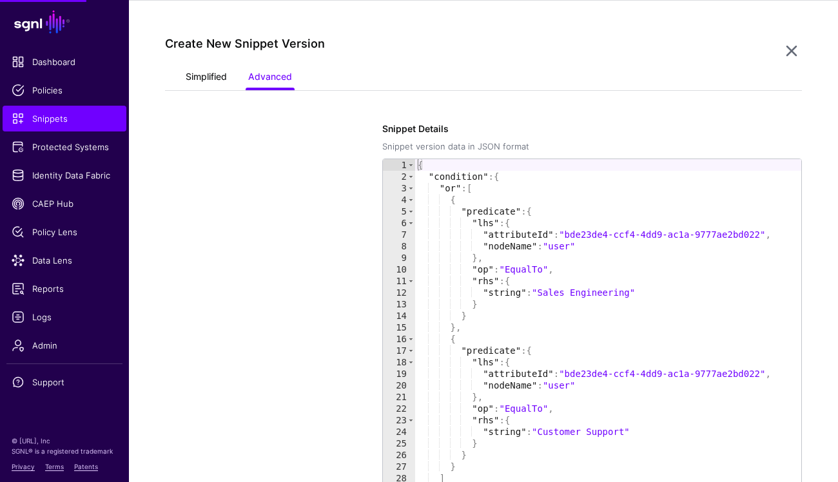
click at [220, 69] on link "Simplified" at bounding box center [206, 78] width 41 height 25
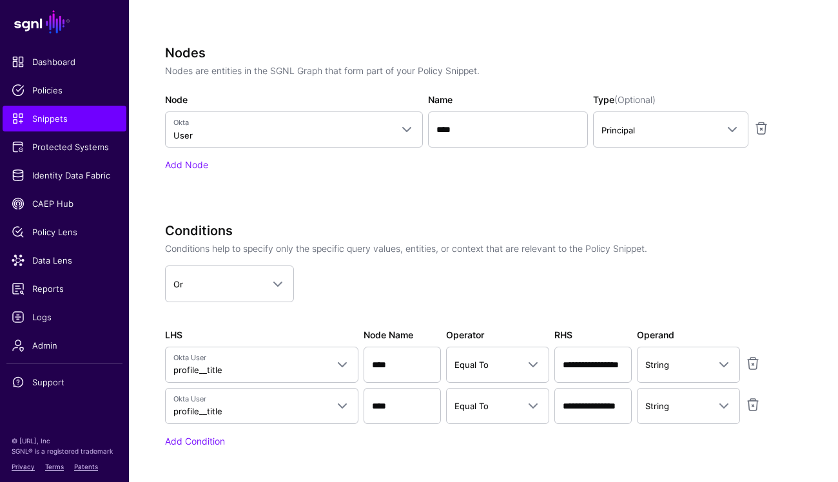
scroll to position [647, 0]
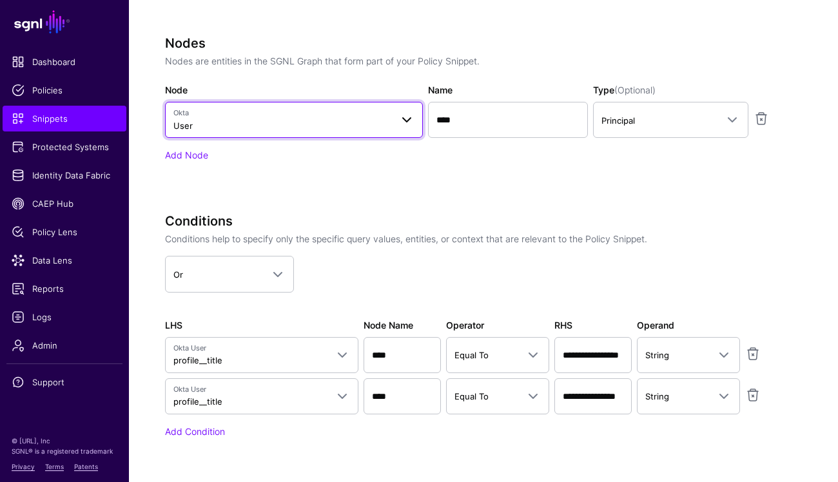
click at [397, 121] on span at bounding box center [403, 119] width 23 height 15
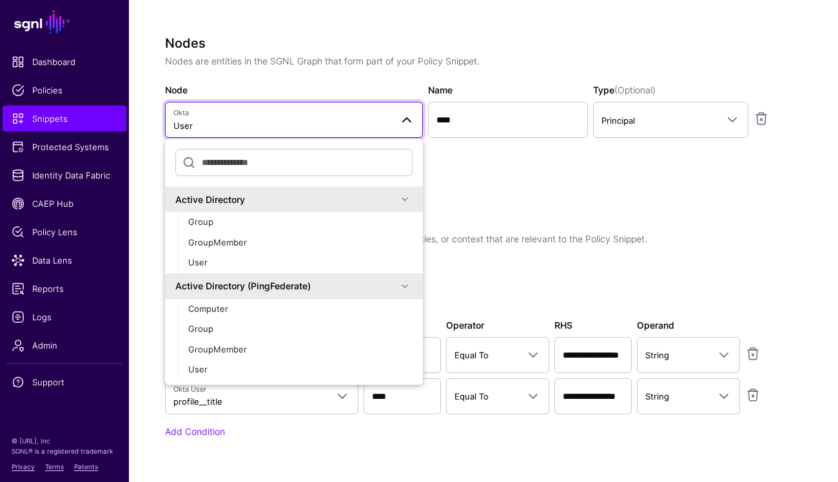
click at [479, 188] on div "Nodes Nodes are entities in the SGNL Graph that form part of your Policy Snippe…" at bounding box center [484, 116] width 638 height 163
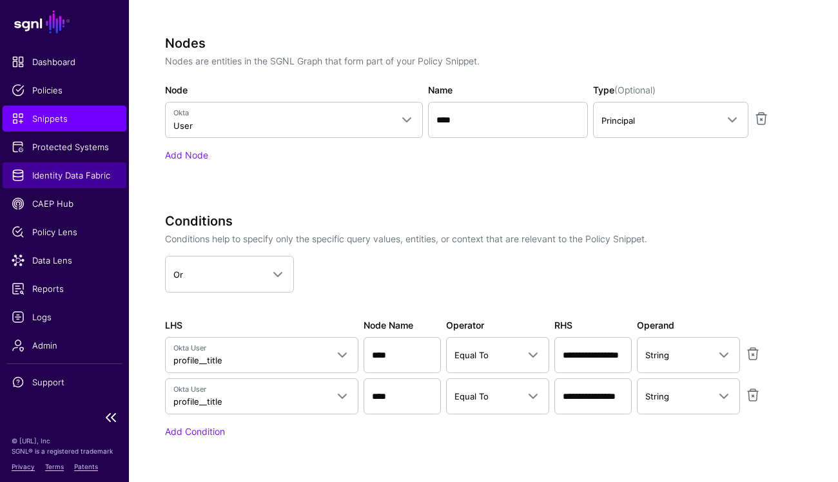
click at [81, 177] on span "Identity Data Fabric" at bounding box center [65, 175] width 106 height 13
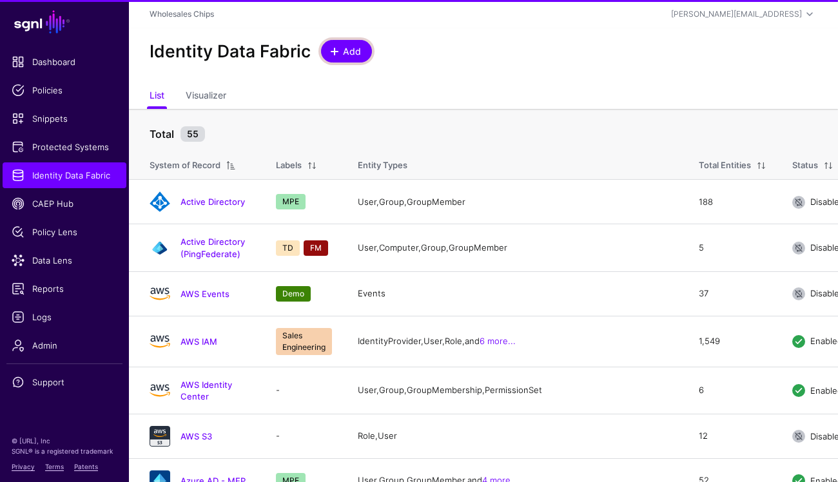
click at [344, 52] on span "Add" at bounding box center [352, 52] width 21 height 14
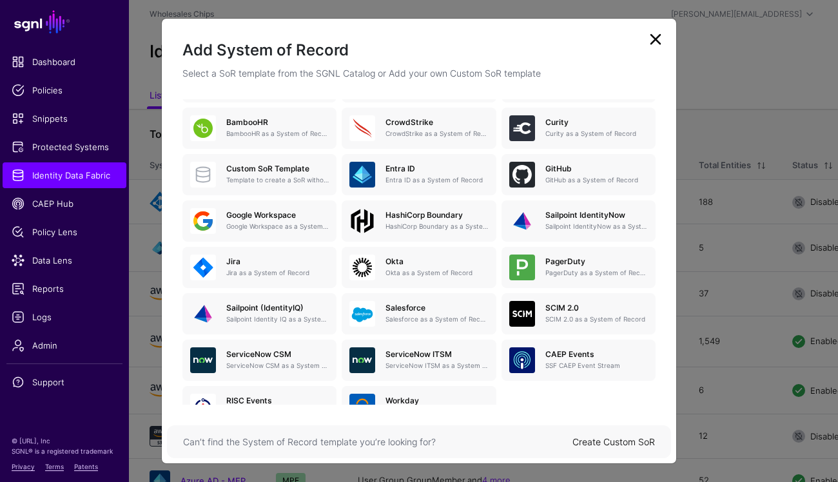
scroll to position [152, 0]
click at [657, 41] on link at bounding box center [656, 39] width 21 height 21
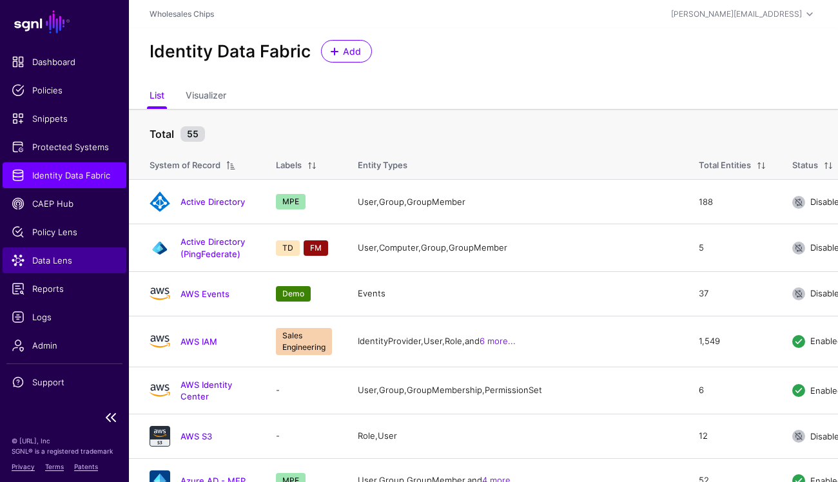
click at [66, 261] on span "Data Lens" at bounding box center [65, 260] width 106 height 13
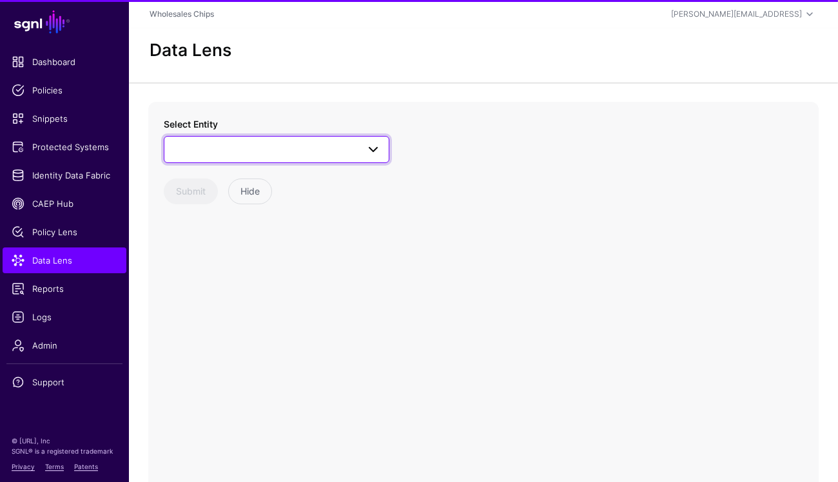
click at [287, 146] on span at bounding box center [276, 149] width 209 height 15
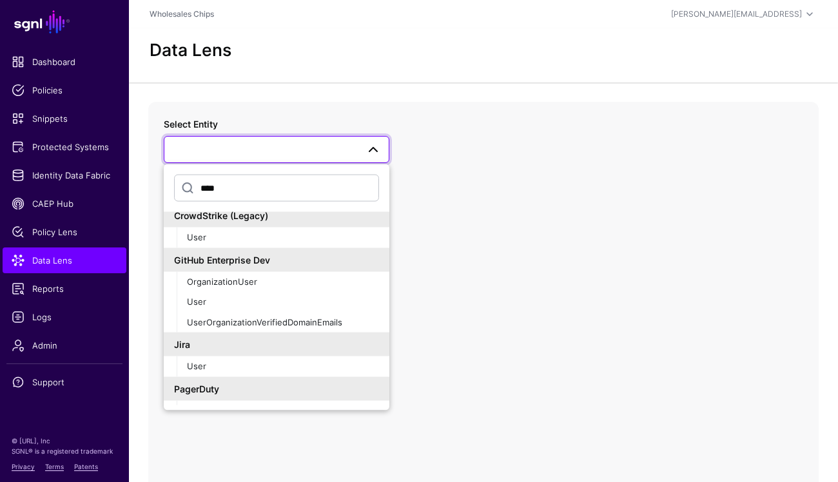
scroll to position [1086, 0]
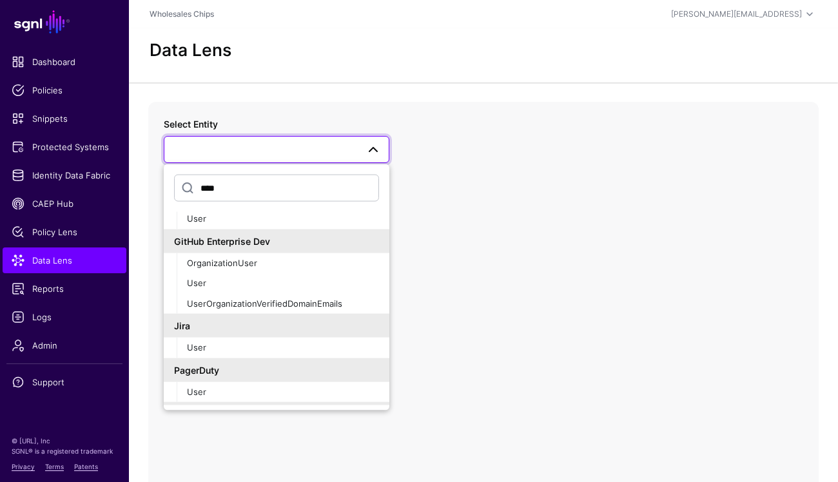
click at [234, 188] on input "****" at bounding box center [276, 187] width 205 height 27
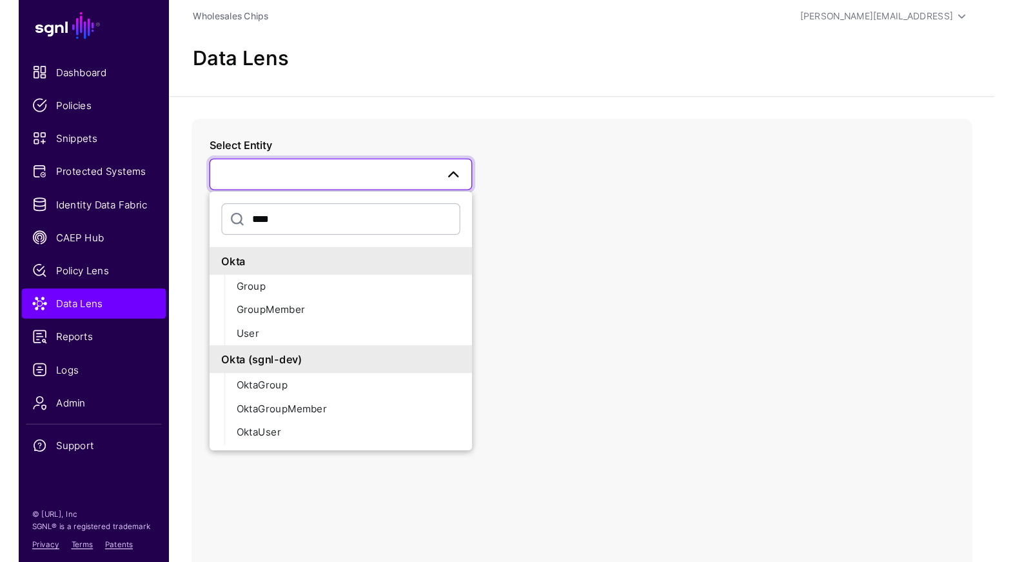
scroll to position [0, 0]
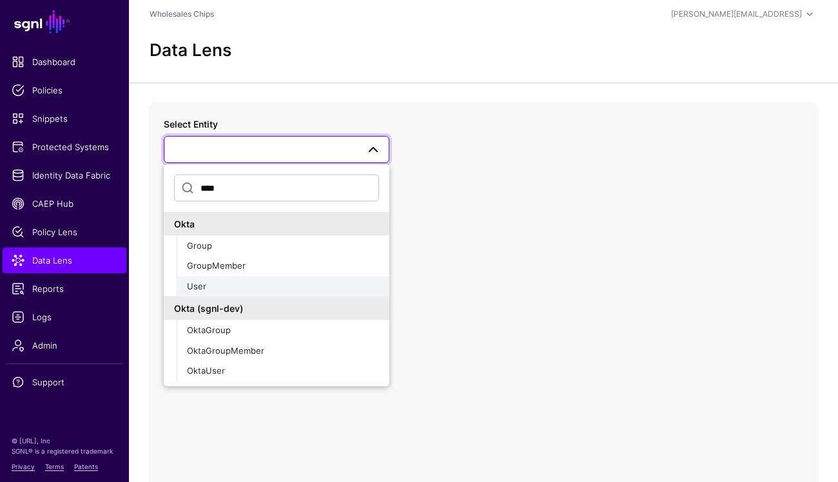
type input "****"
click at [224, 288] on div "User" at bounding box center [283, 286] width 192 height 13
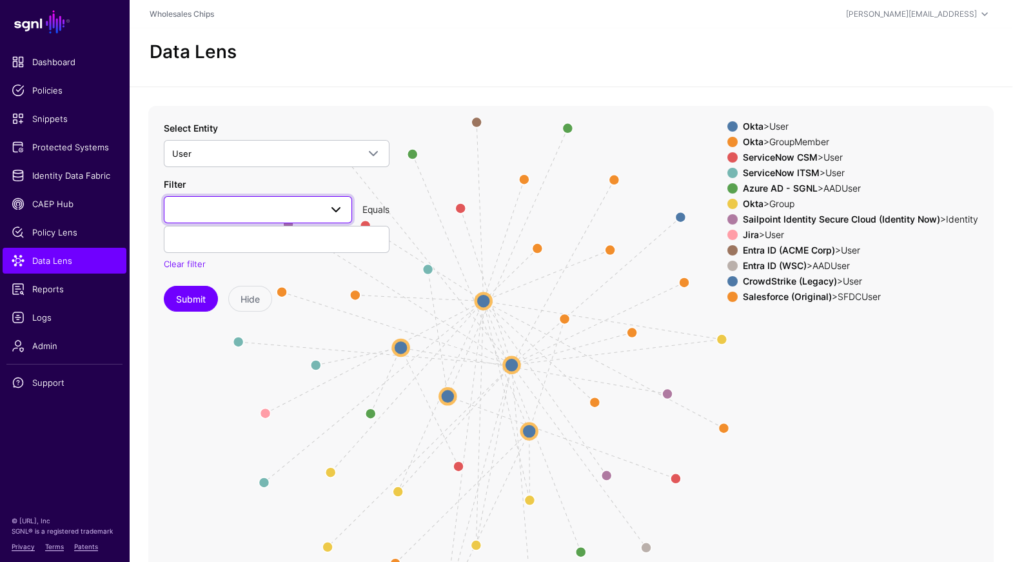
click at [322, 208] on span at bounding box center [332, 209] width 23 height 15
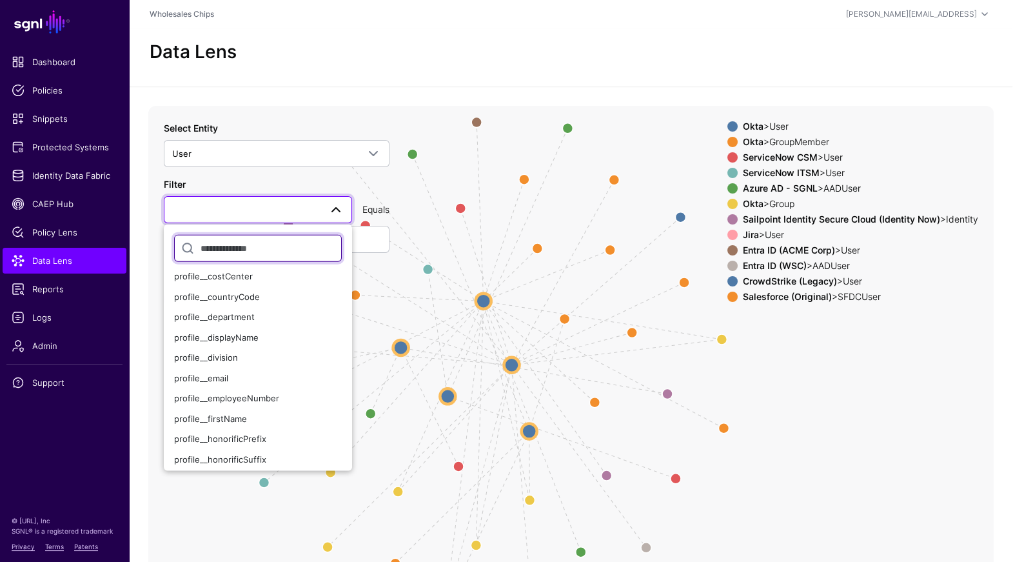
scroll to position [155, 0]
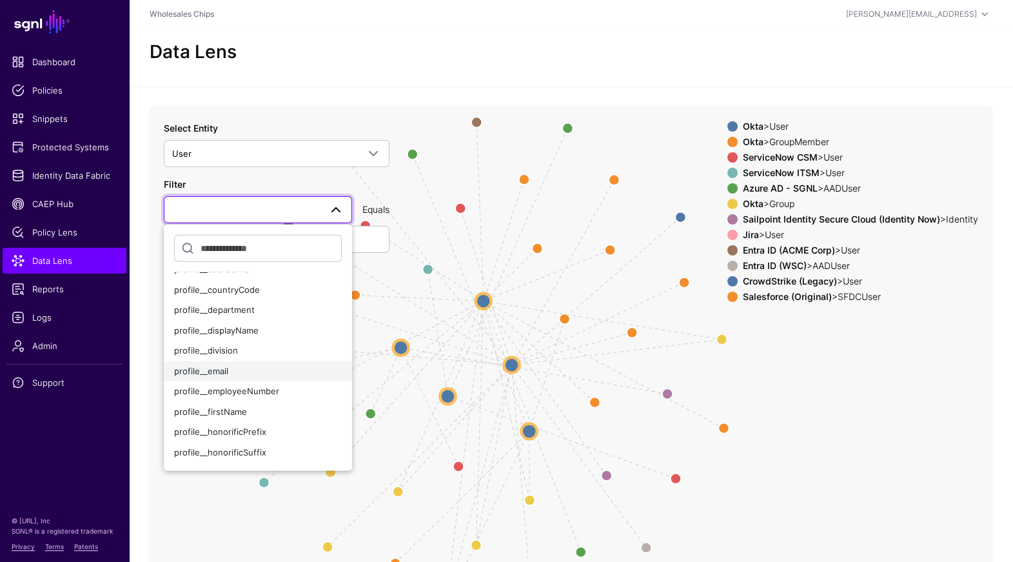
click at [261, 365] on div "profile__email" at bounding box center [258, 370] width 168 height 13
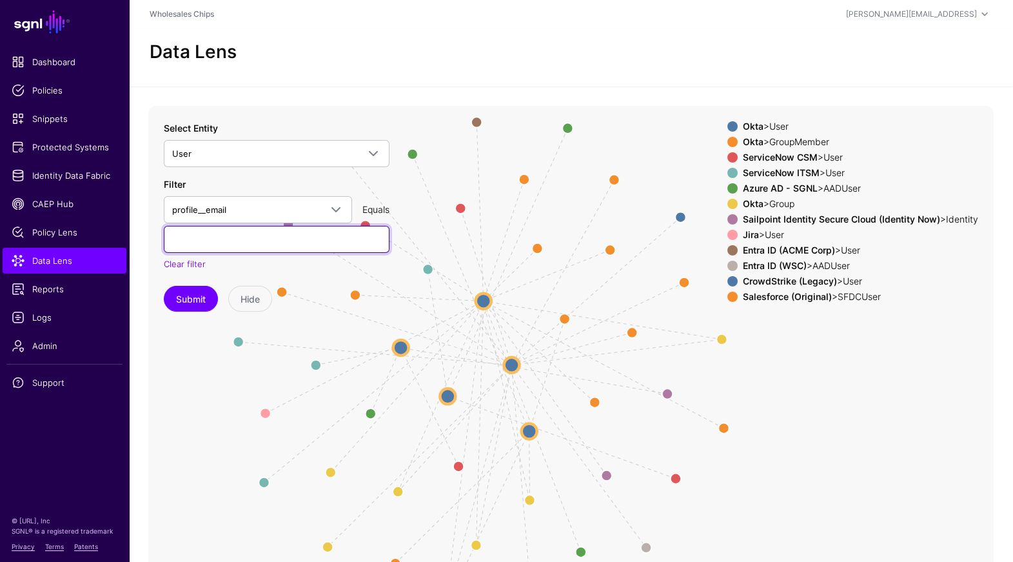
click at [244, 241] on input "text" at bounding box center [277, 239] width 226 height 27
type input "**********"
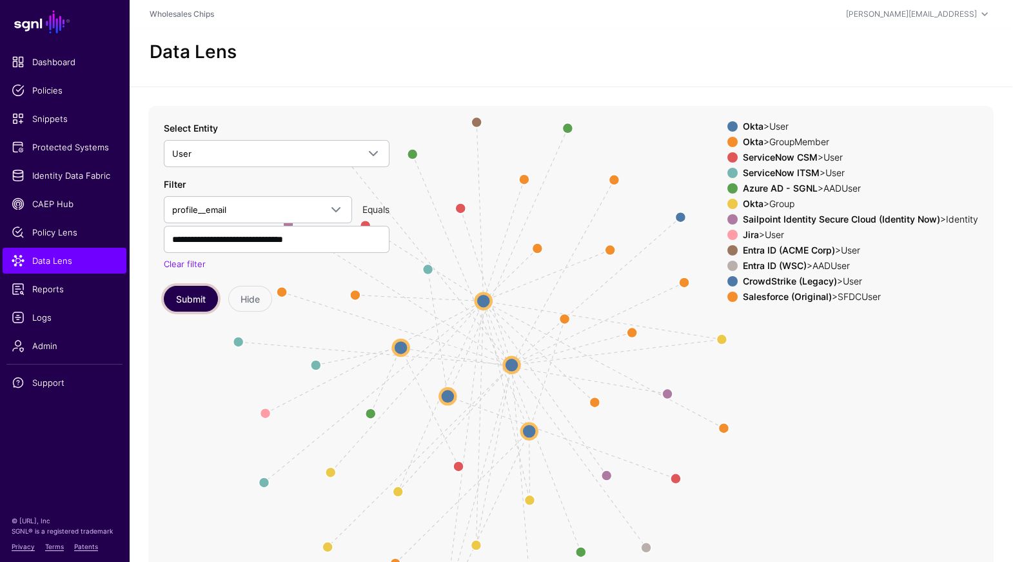
click at [193, 297] on button "Submit" at bounding box center [191, 299] width 54 height 26
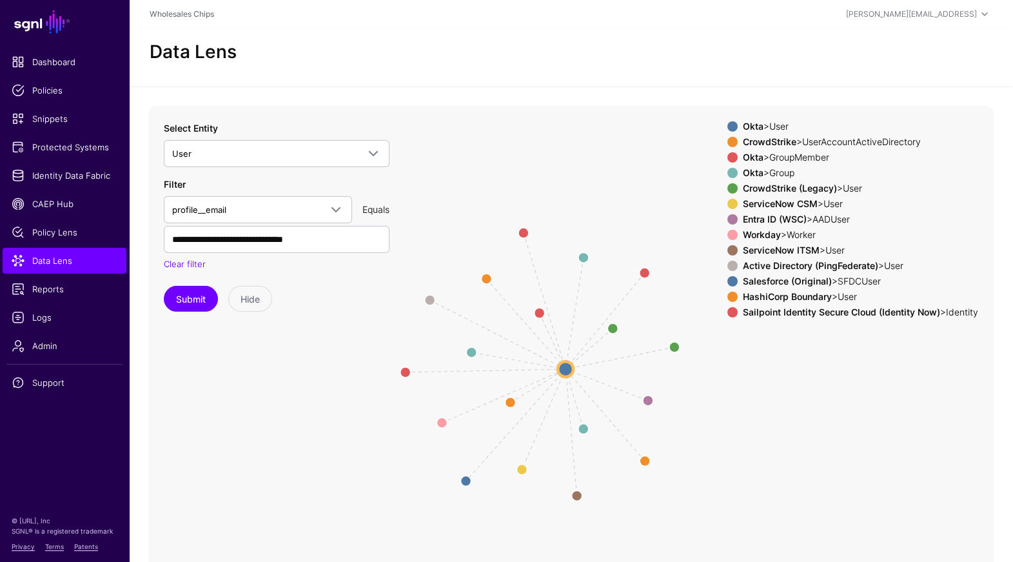
drag, startPoint x: 845, startPoint y: 370, endPoint x: 816, endPoint y: 373, distance: 29.2
click at [816, 373] on icon "Member Member Member same_as same_as same_as same_as same_as same_as same_as sa…" at bounding box center [571, 364] width 846 height 516
click at [566, 373] on circle at bounding box center [564, 368] width 15 height 15
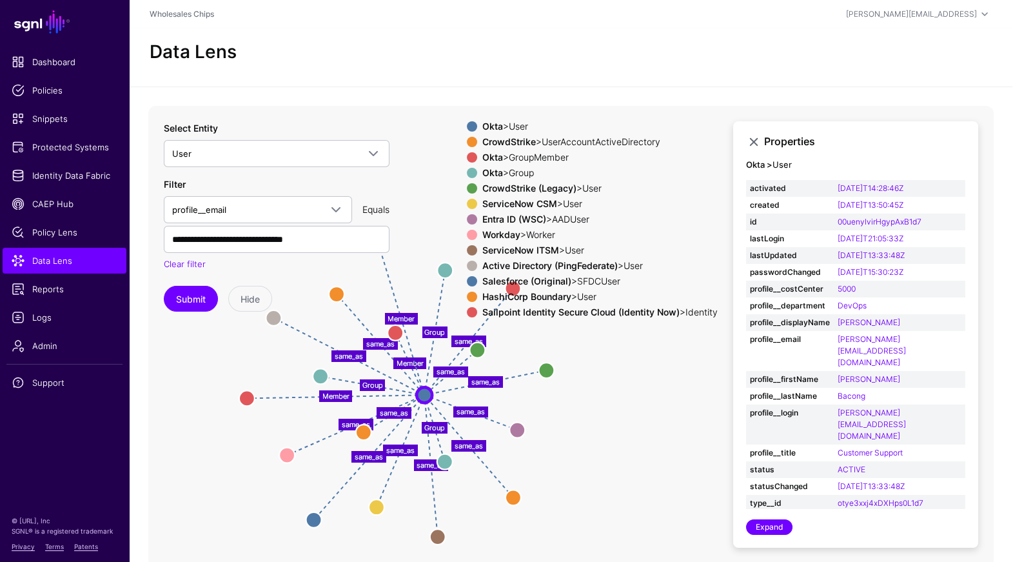
drag, startPoint x: 713, startPoint y: 392, endPoint x: 570, endPoint y: 419, distance: 146.4
click at [570, 419] on icon "same_as same_as same_as same_as Group Group Group same_as same_as same_as same_…" at bounding box center [571, 364] width 846 height 516
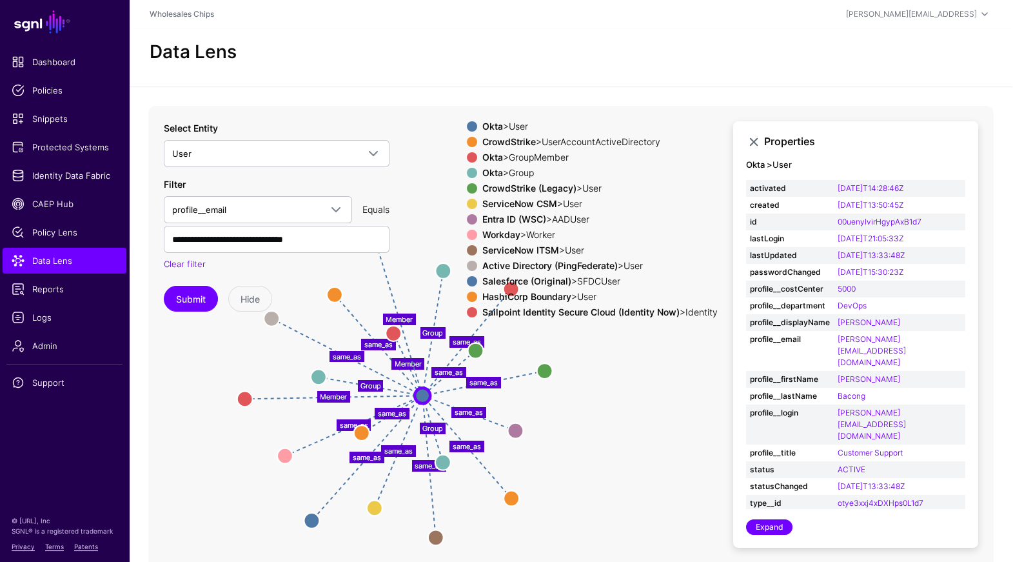
click at [605, 168] on div "Okta > Group" at bounding box center [600, 173] width 241 height 10
click at [755, 142] on link at bounding box center [753, 141] width 15 height 15
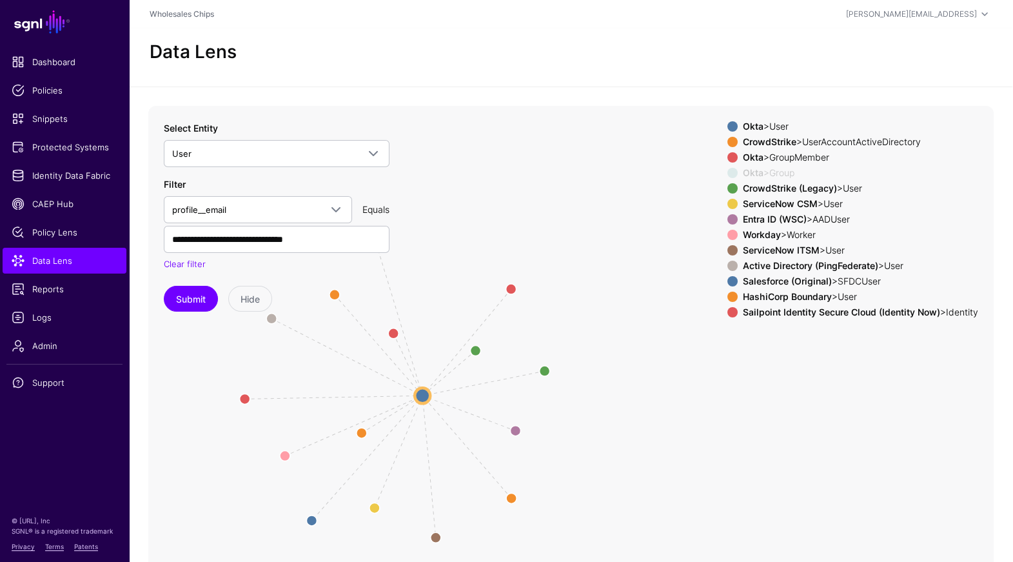
click at [728, 175] on span at bounding box center [733, 173] width 10 height 10
click at [513, 287] on circle at bounding box center [511, 289] width 21 height 21
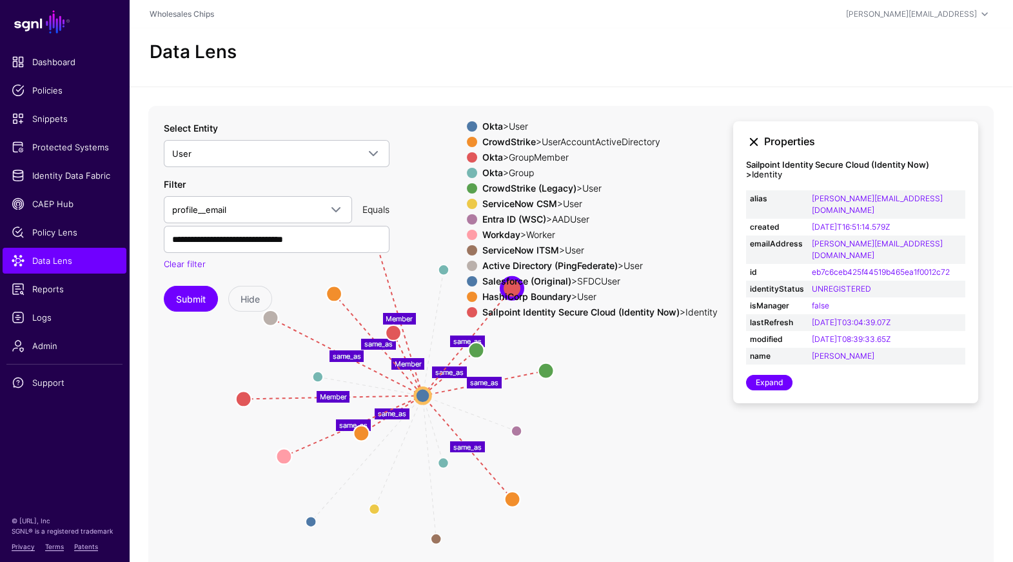
click at [755, 148] on link at bounding box center [753, 141] width 15 height 15
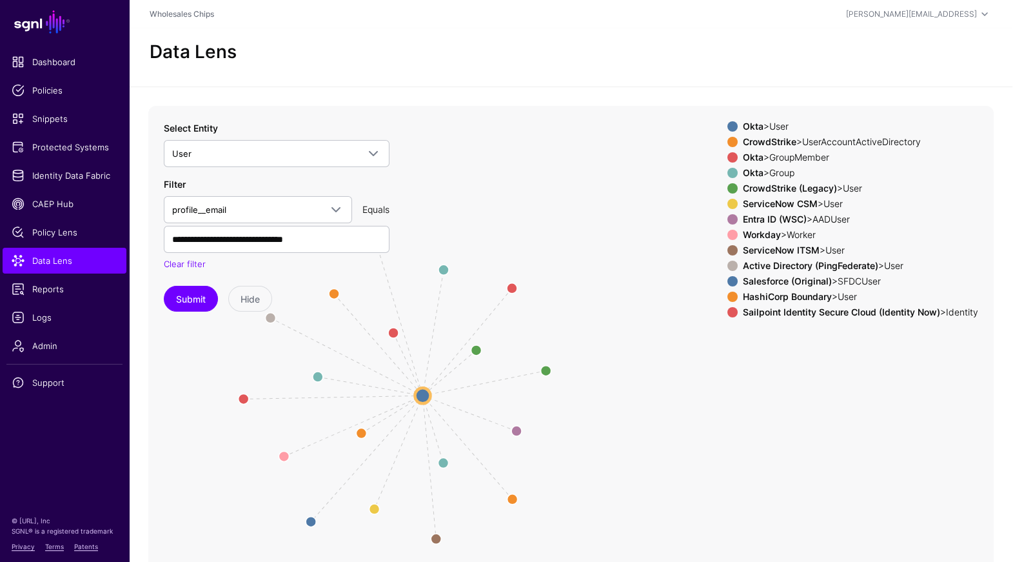
click at [731, 137] on div at bounding box center [732, 142] width 15 height 10
click at [728, 159] on span at bounding box center [733, 157] width 10 height 10
click at [728, 173] on span at bounding box center [733, 173] width 10 height 10
click at [728, 195] on div "Okta > User CrowdStrike > UserAccountActiveDirectory Okta > GroupMember Okta > …" at bounding box center [853, 221] width 251 height 201
click at [728, 207] on span at bounding box center [733, 204] width 10 height 10
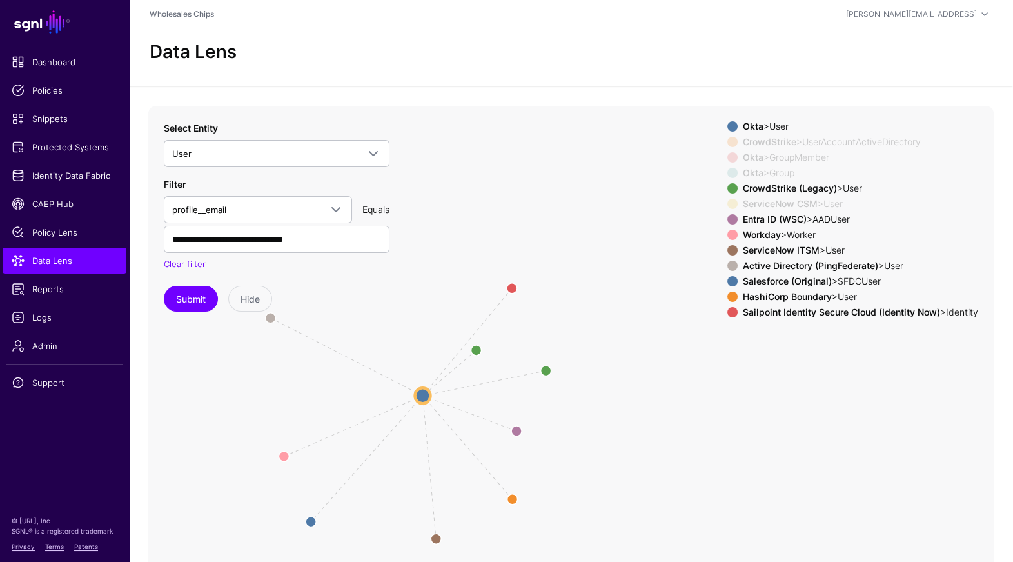
click at [728, 188] on span at bounding box center [733, 188] width 10 height 10
click at [728, 221] on span at bounding box center [733, 219] width 10 height 10
click at [733, 237] on div at bounding box center [732, 235] width 15 height 10
click at [730, 268] on span at bounding box center [733, 266] width 10 height 10
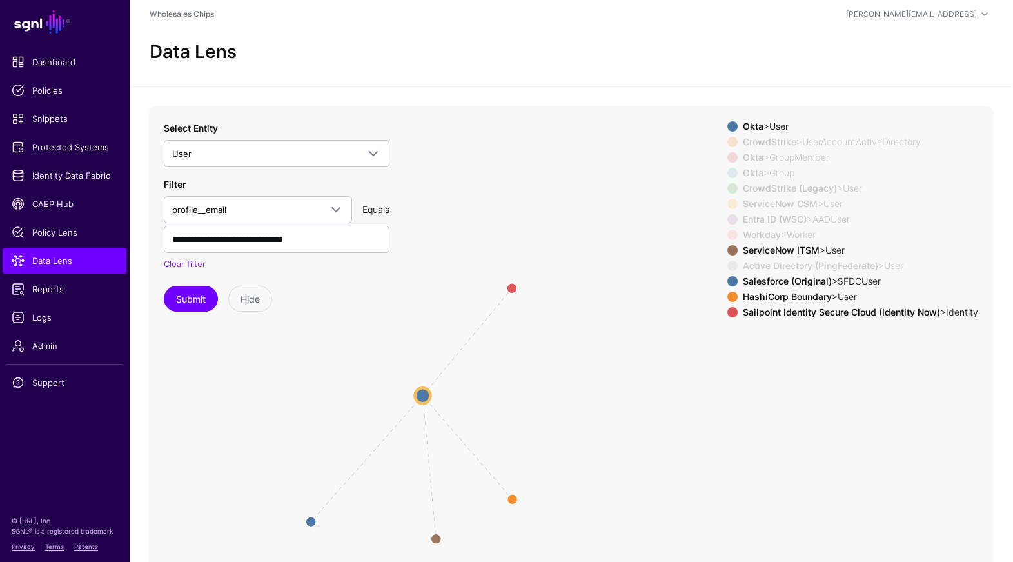
click at [728, 286] on div "Okta > User CrowdStrike > UserAccountActiveDirectory Okta > GroupMember Okta > …" at bounding box center [853, 221] width 251 height 201
click at [728, 298] on span at bounding box center [733, 297] width 10 height 10
click at [728, 320] on div "Okta > User CrowdStrike > UserAccountActiveDirectory Okta > GroupMember Okta > …" at bounding box center [853, 221] width 251 height 201
click at [728, 314] on span at bounding box center [733, 312] width 10 height 10
click at [728, 283] on span at bounding box center [733, 281] width 10 height 10
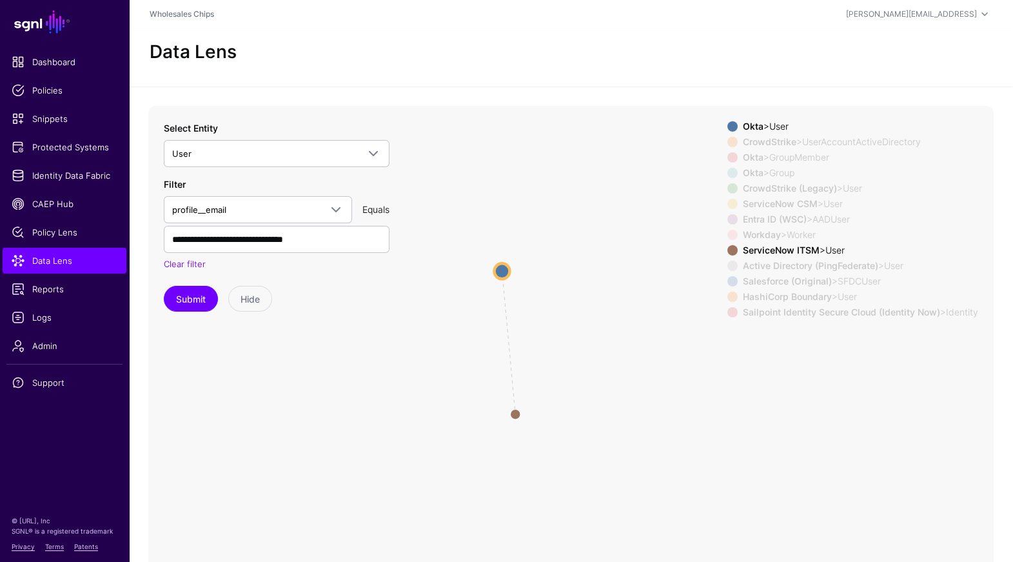
drag, startPoint x: 497, startPoint y: 406, endPoint x: 571, endPoint y: 280, distance: 146.6
click at [571, 280] on icon "Group Group Group same_as same_as same_as same_as Member Member Member same_as …" at bounding box center [571, 364] width 846 height 516
click at [513, 415] on circle at bounding box center [510, 412] width 21 height 21
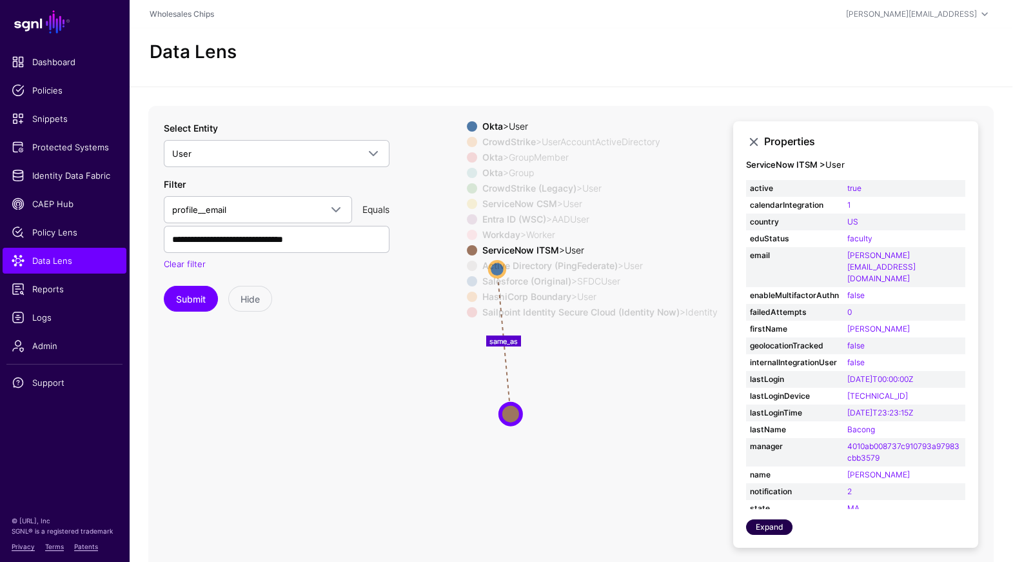
click at [775, 482] on link "Expand" at bounding box center [769, 526] width 46 height 15
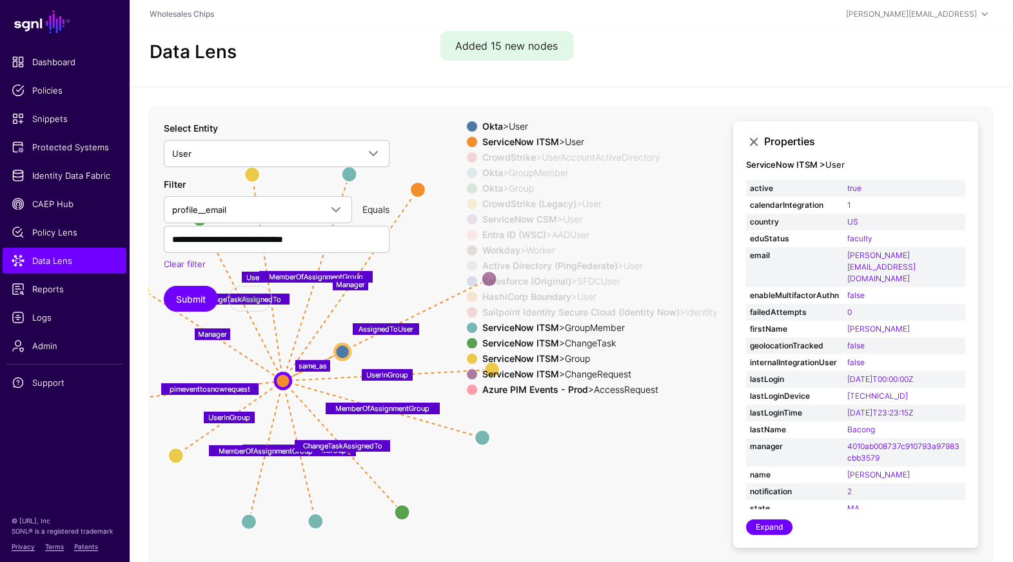
drag, startPoint x: 430, startPoint y: 461, endPoint x: 176, endPoint y: 446, distance: 253.9
click at [176, 446] on icon "same_as same_as same_as same_as Member Member Member UserInGroup UserInGroup Us…" at bounding box center [571, 364] width 846 height 516
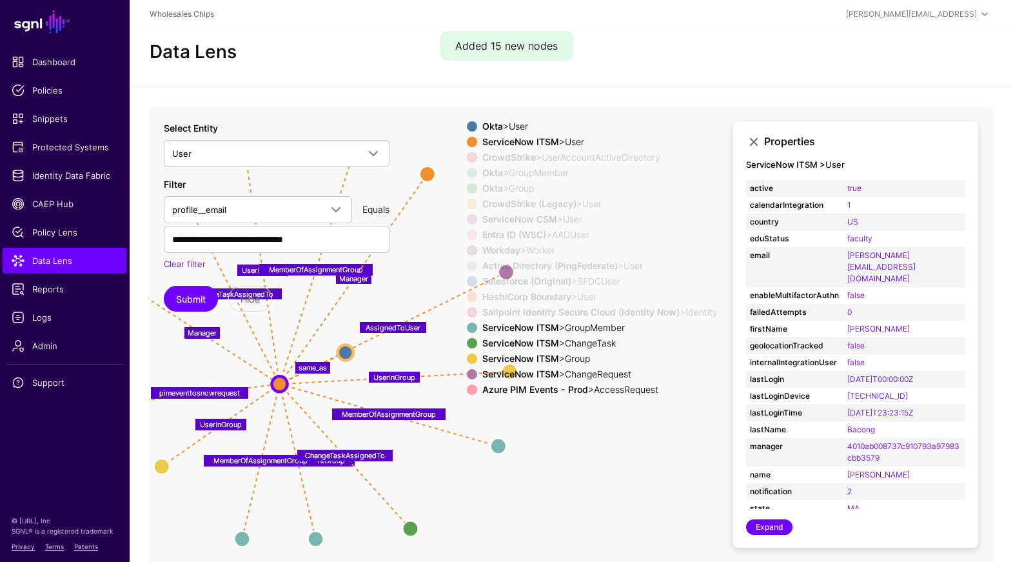
click at [471, 388] on div at bounding box center [471, 389] width 15 height 10
click at [468, 356] on span at bounding box center [472, 358] width 10 height 10
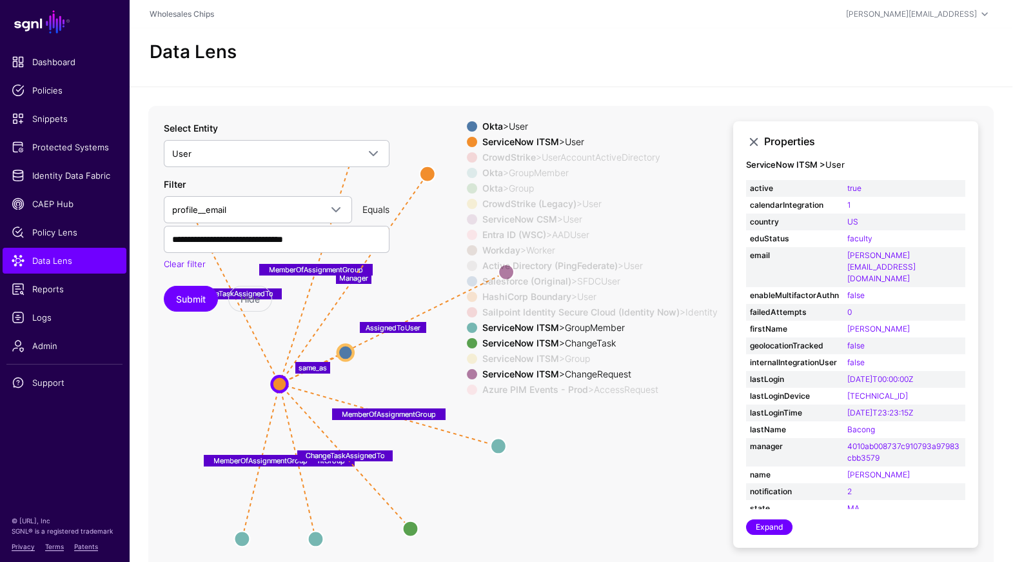
click at [468, 340] on span at bounding box center [472, 343] width 10 height 10
click at [468, 327] on span at bounding box center [472, 327] width 10 height 10
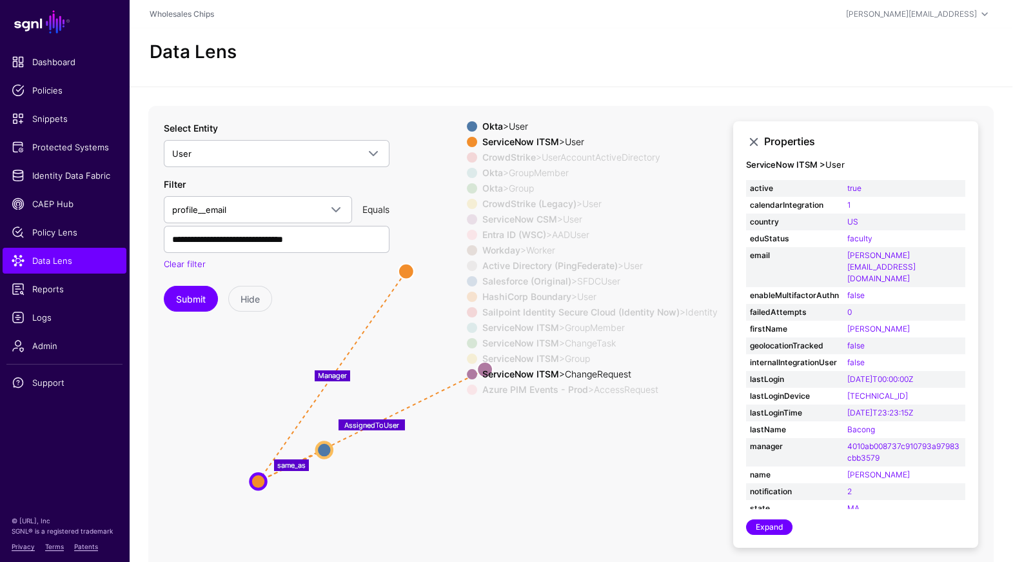
drag, startPoint x: 510, startPoint y: 428, endPoint x: 483, endPoint y: 524, distance: 100.3
click at [483, 482] on icon "same_as same_as same_as same_as Member Member Member UserInGroup UserInGroup Us…" at bounding box center [571, 364] width 846 height 516
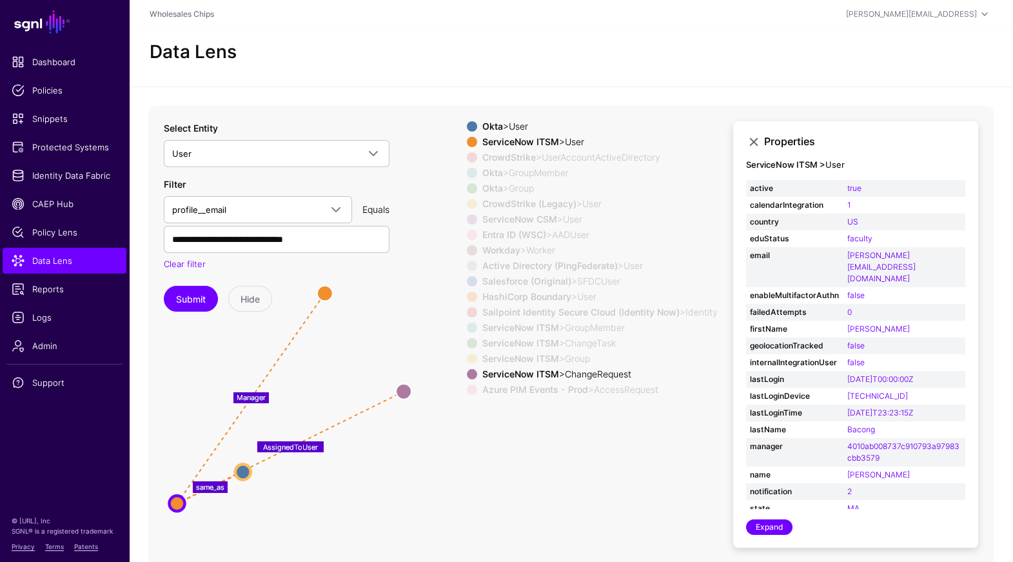
drag, startPoint x: 468, startPoint y: 401, endPoint x: 393, endPoint y: 422, distance: 78.6
click at [393, 422] on icon "same_as same_as same_as same_as Member Member Member UserInGroup UserInGroup Us…" at bounding box center [571, 364] width 846 height 516
drag, startPoint x: 399, startPoint y: 390, endPoint x: 378, endPoint y: 466, distance: 78.4
click at [378, 466] on circle at bounding box center [383, 467] width 15 height 15
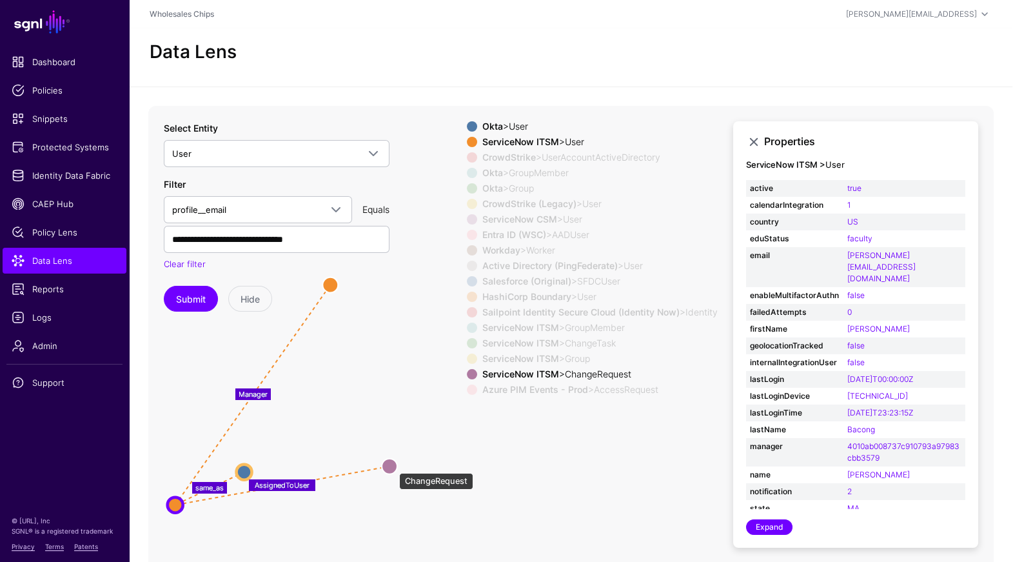
click at [392, 466] on circle at bounding box center [389, 465] width 15 height 15
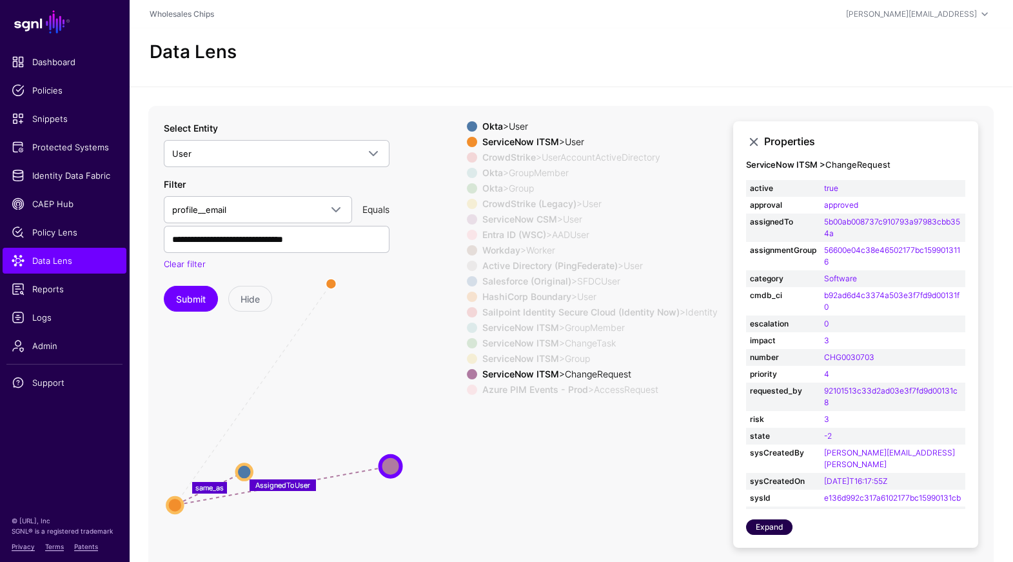
click at [764, 482] on link "Expand" at bounding box center [769, 526] width 46 height 15
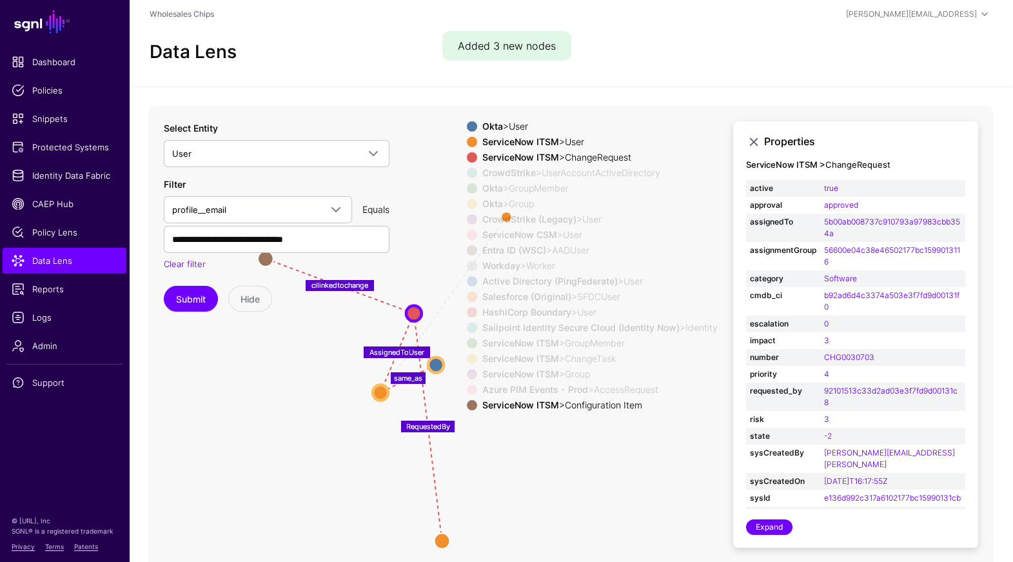
drag, startPoint x: 670, startPoint y: 476, endPoint x: 524, endPoint y: 478, distance: 146.4
click at [524, 478] on icon "UserInGroup UserInGroup MemberOfAssignmentGroup MemberOfAssignmentGroup MemberO…" at bounding box center [571, 364] width 846 height 516
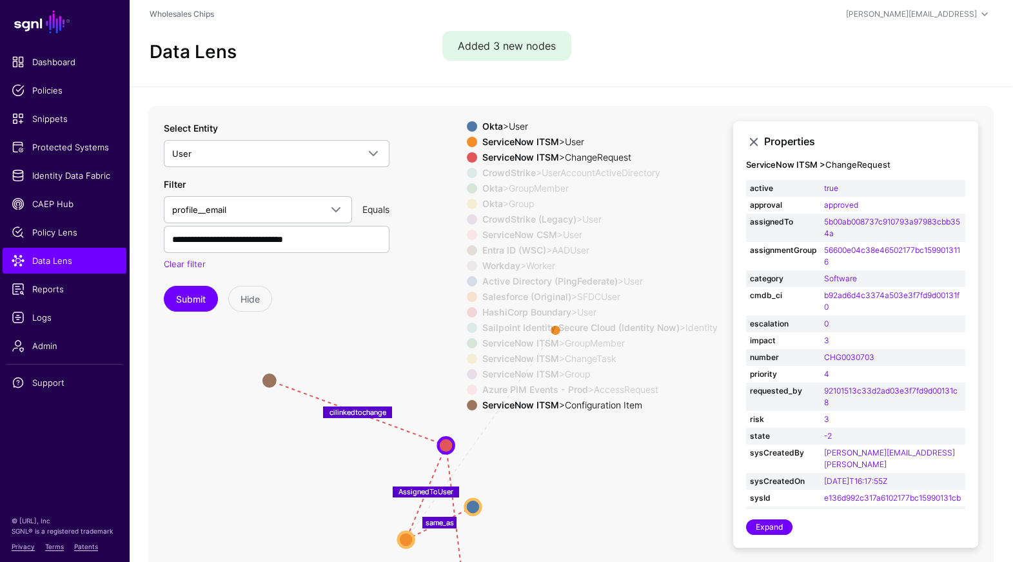
drag, startPoint x: 356, startPoint y: 333, endPoint x: 392, endPoint y: 468, distance: 139.6
click at [392, 468] on icon "UserInGroup UserInGroup MemberOfAssignmentGroup MemberOfAssignmentGroup MemberO…" at bounding box center [571, 364] width 846 height 516
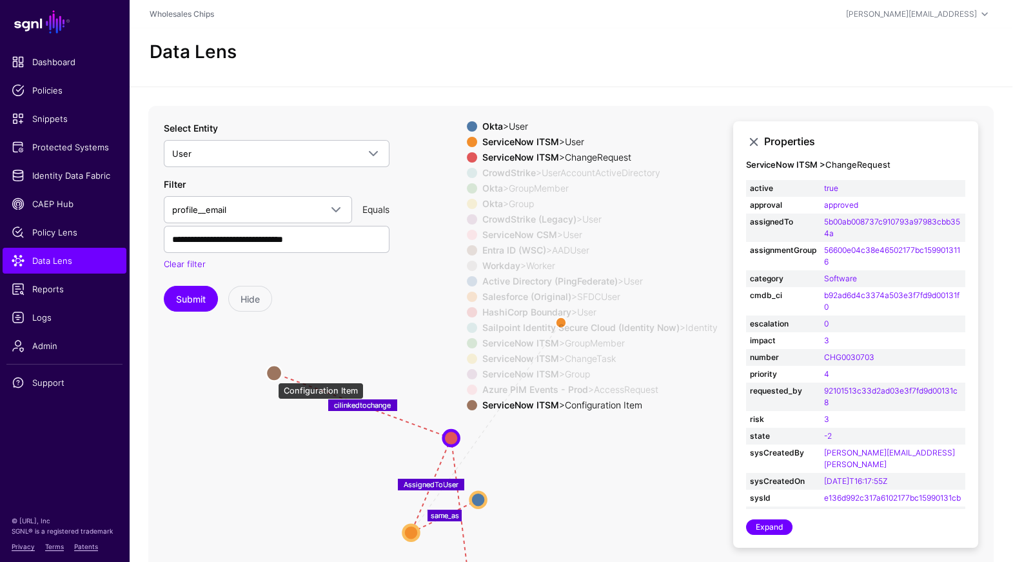
click at [272, 375] on circle at bounding box center [273, 372] width 15 height 15
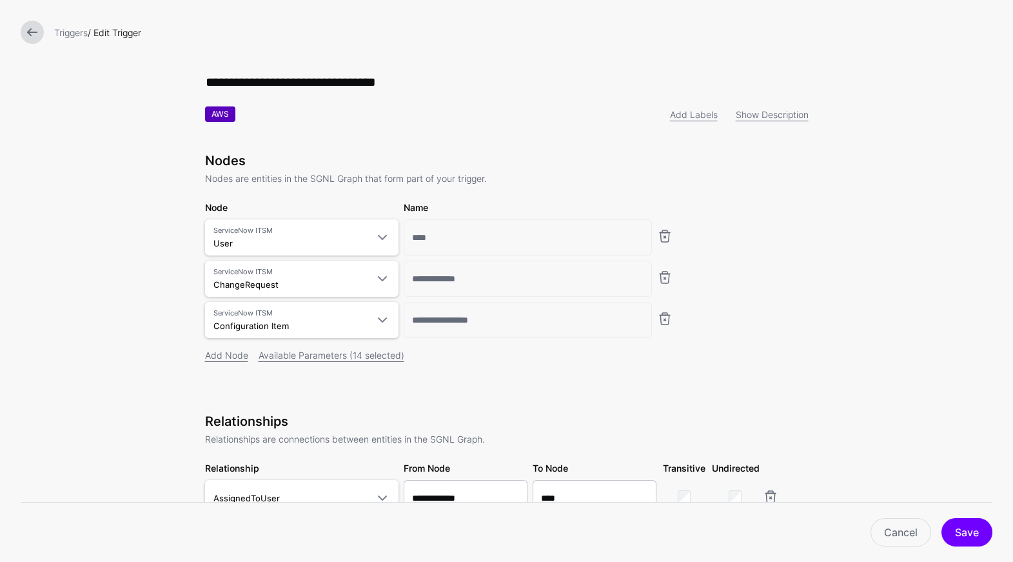
click at [46, 28] on div at bounding box center [32, 32] width 34 height 23
click at [33, 32] on link at bounding box center [32, 32] width 23 height 23
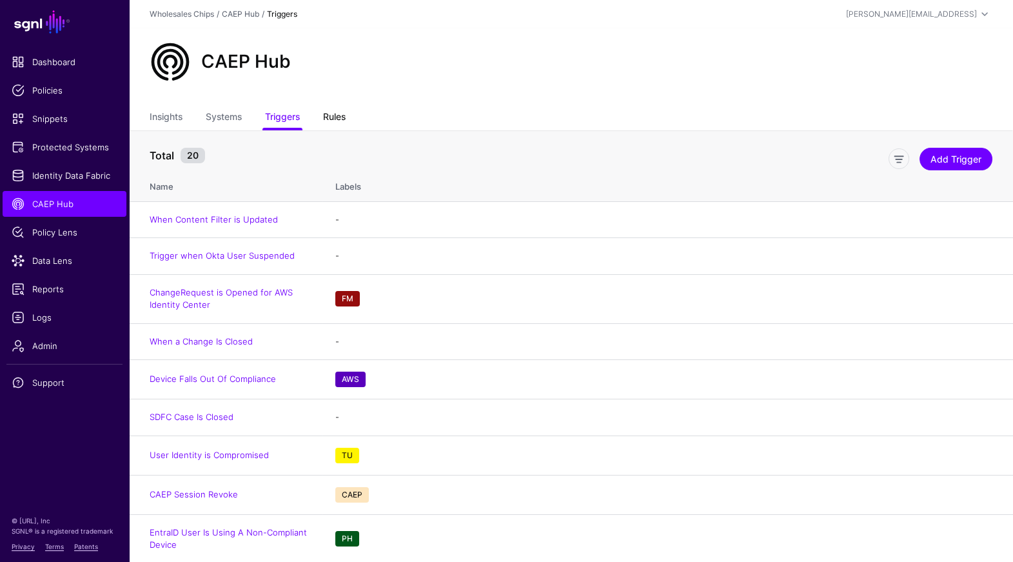
click at [334, 112] on link "Rules" at bounding box center [334, 118] width 23 height 25
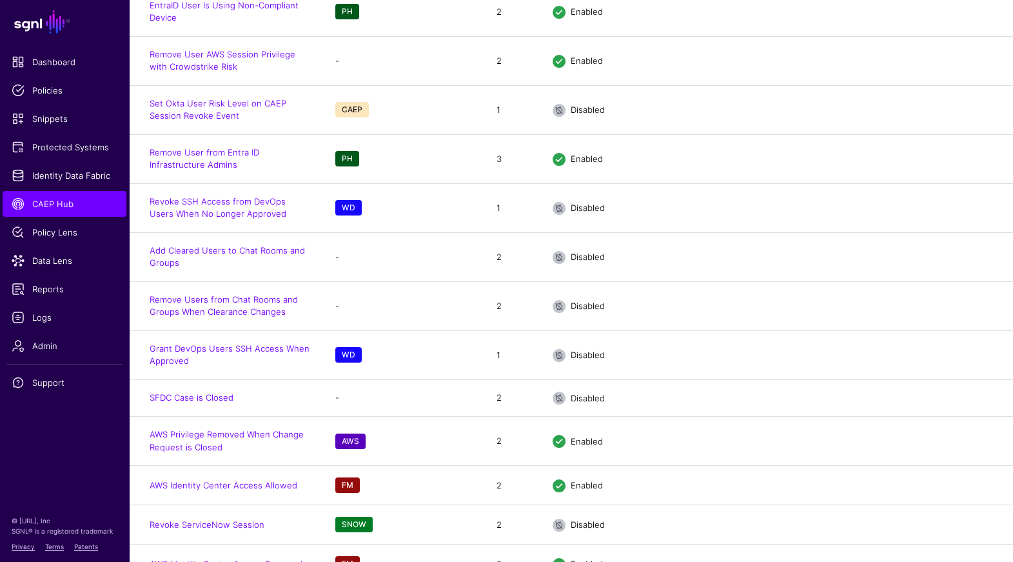
scroll to position [729, 0]
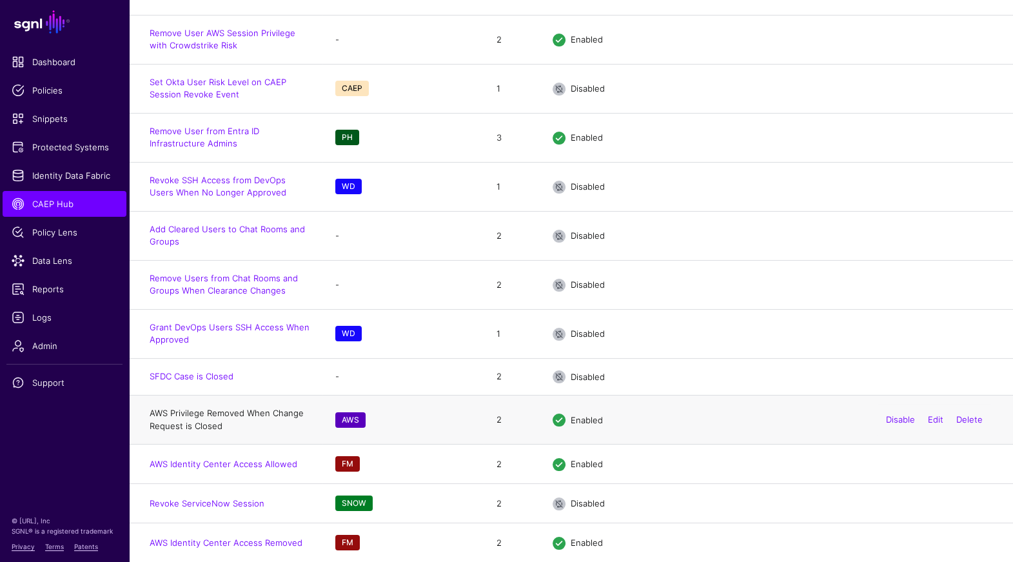
click at [203, 413] on link "AWS Privilege Removed When Change Request is Closed" at bounding box center [227, 419] width 154 height 23
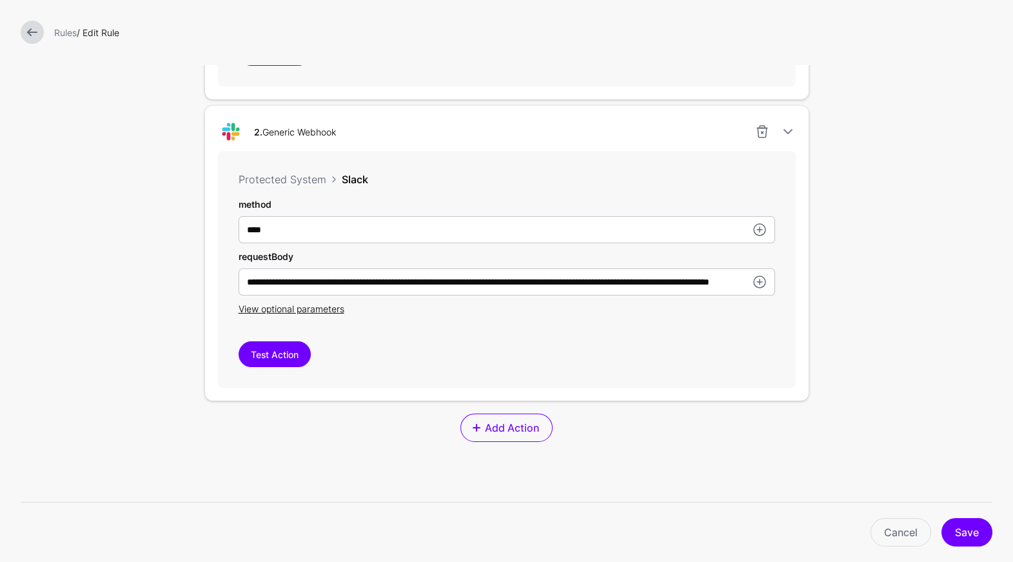
scroll to position [645, 0]
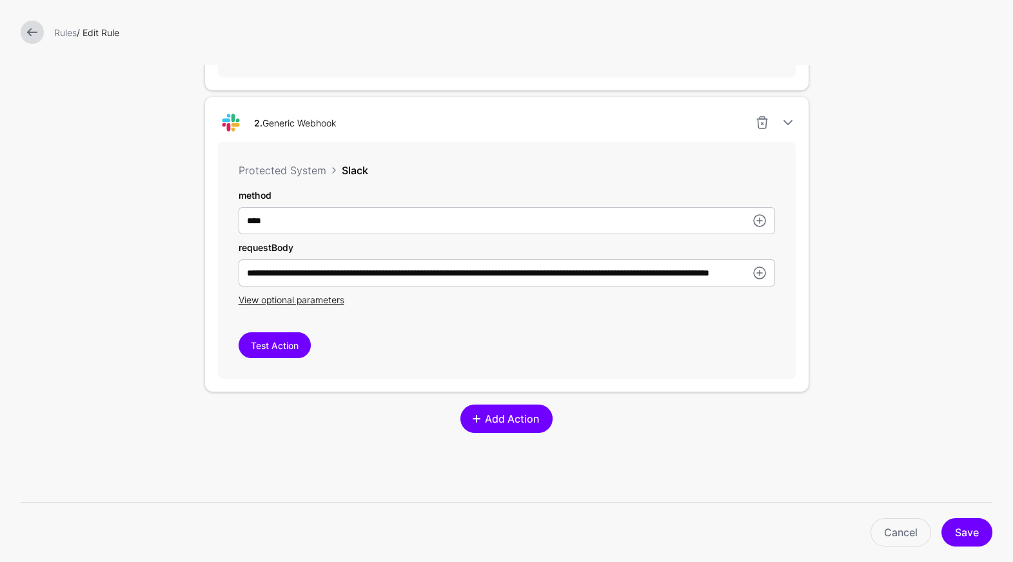
click at [492, 415] on span "Add Action" at bounding box center [512, 418] width 57 height 15
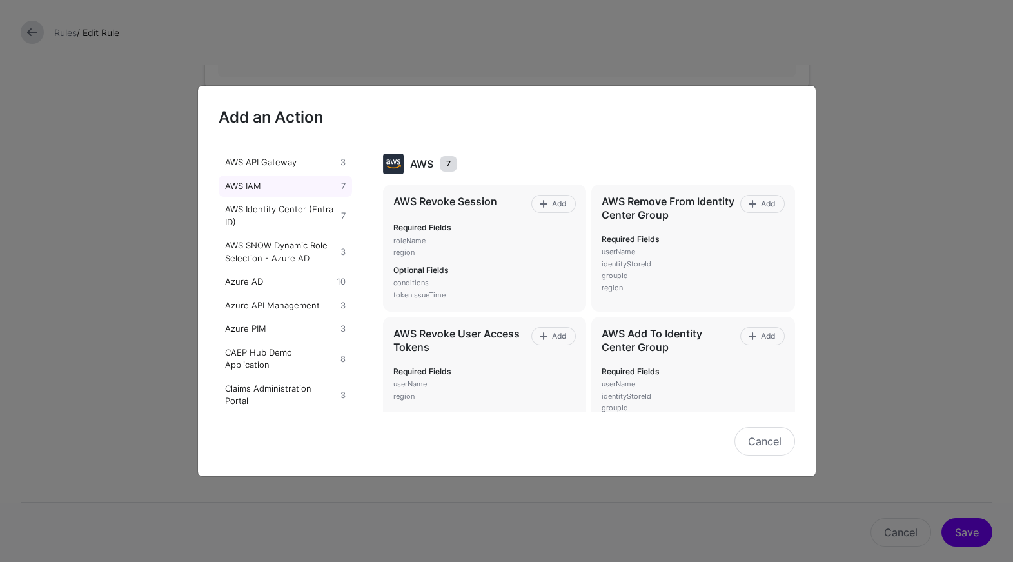
scroll to position [91, 0]
click at [297, 273] on link "Azure AD 10" at bounding box center [286, 281] width 134 height 22
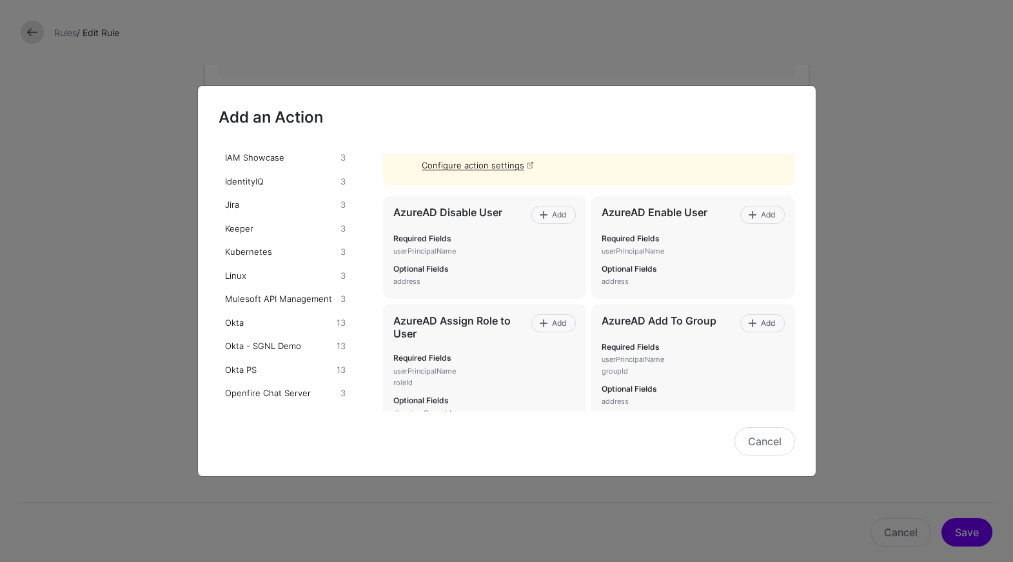
scroll to position [537, 0]
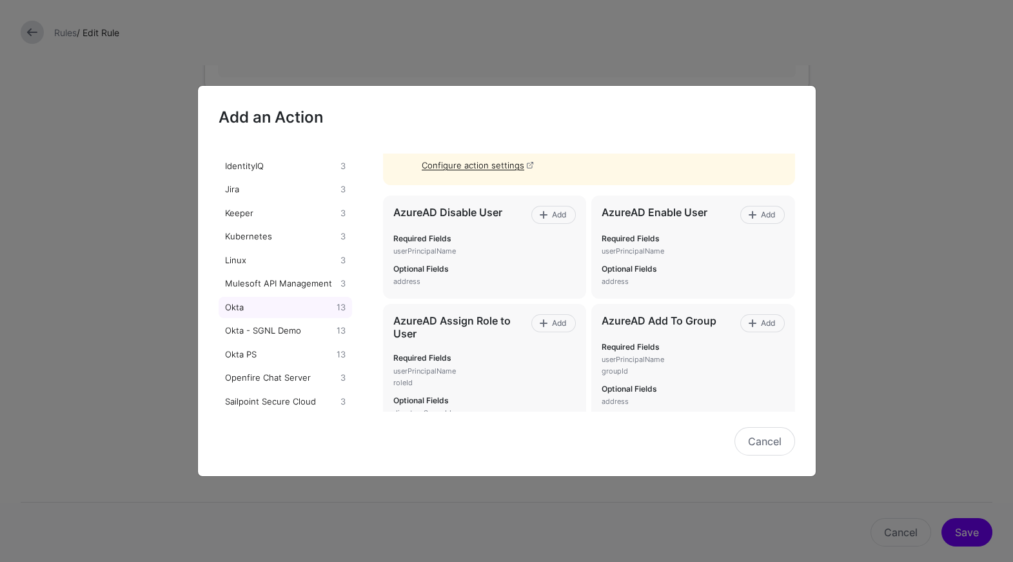
click at [255, 308] on div "Okta" at bounding box center [279, 307] width 112 height 13
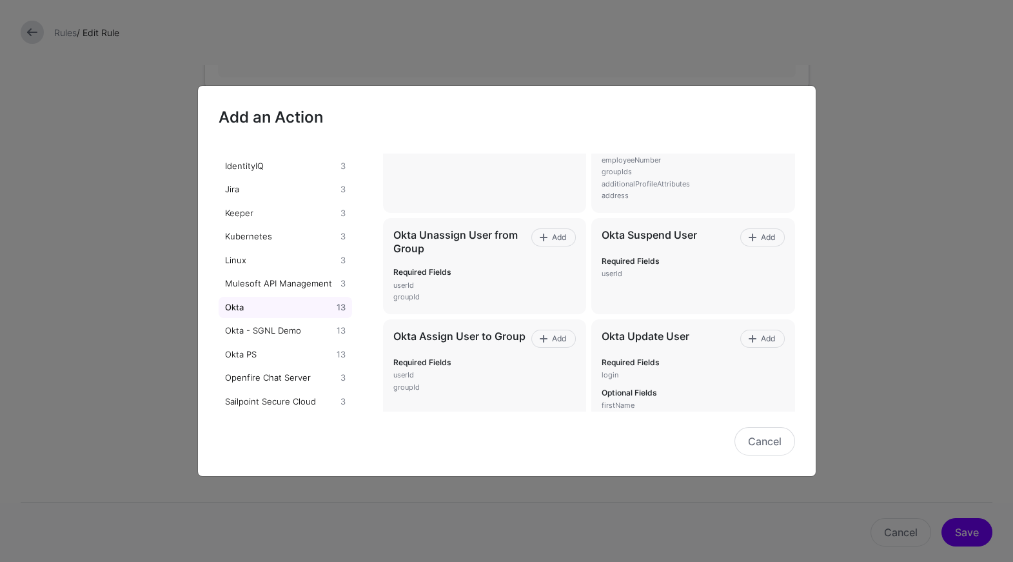
scroll to position [624, 0]
click at [756, 439] on button "Cancel" at bounding box center [765, 441] width 61 height 28
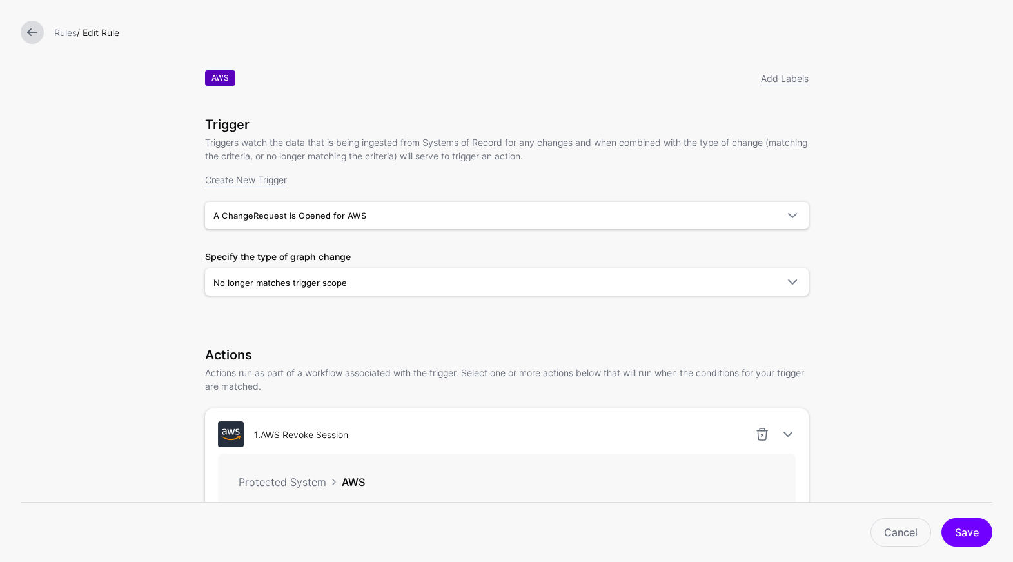
scroll to position [28, 0]
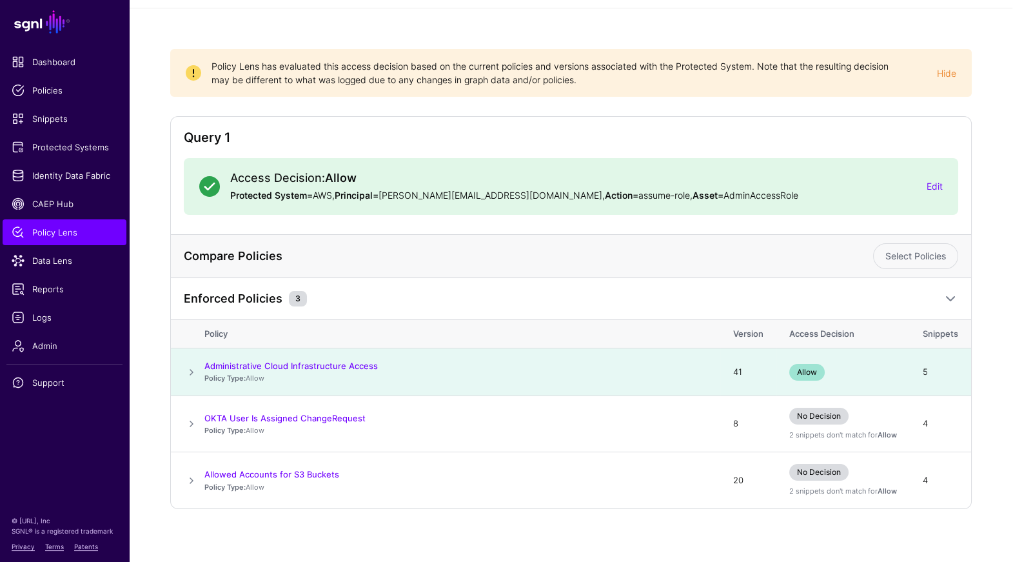
scroll to position [83, 0]
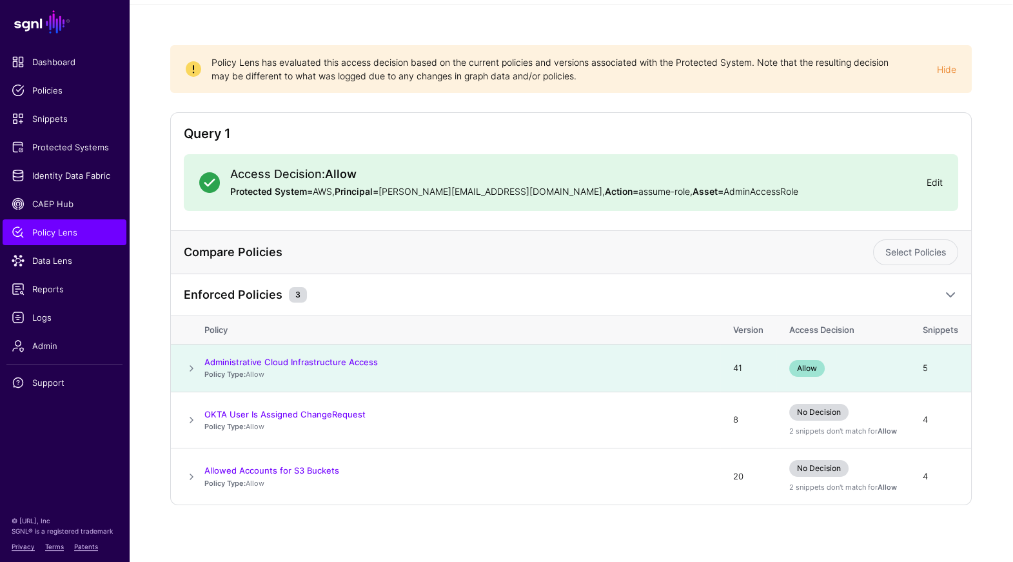
click at [935, 182] on link "Edit" at bounding box center [935, 182] width 16 height 11
